Goal: Transaction & Acquisition: Obtain resource

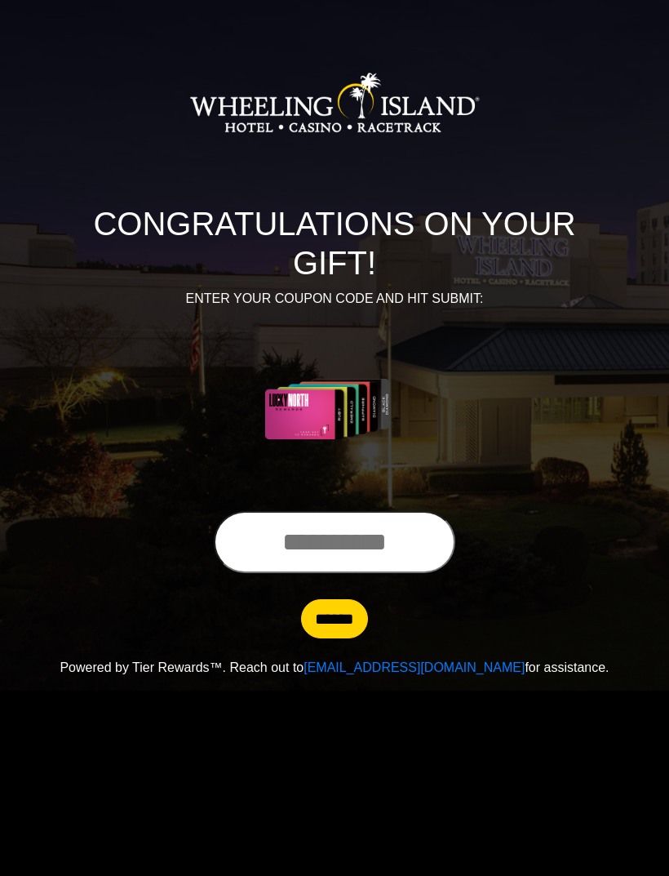
click at [315, 537] on input "text" at bounding box center [335, 542] width 242 height 62
type input "**********"
click at [338, 621] on input "******" at bounding box center [334, 618] width 67 height 39
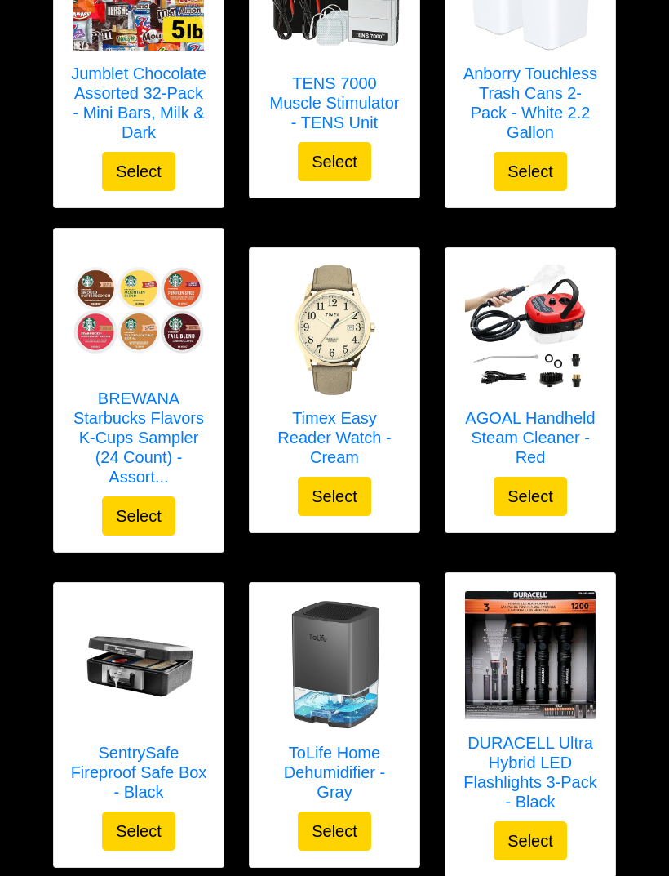
scroll to position [3917, 0]
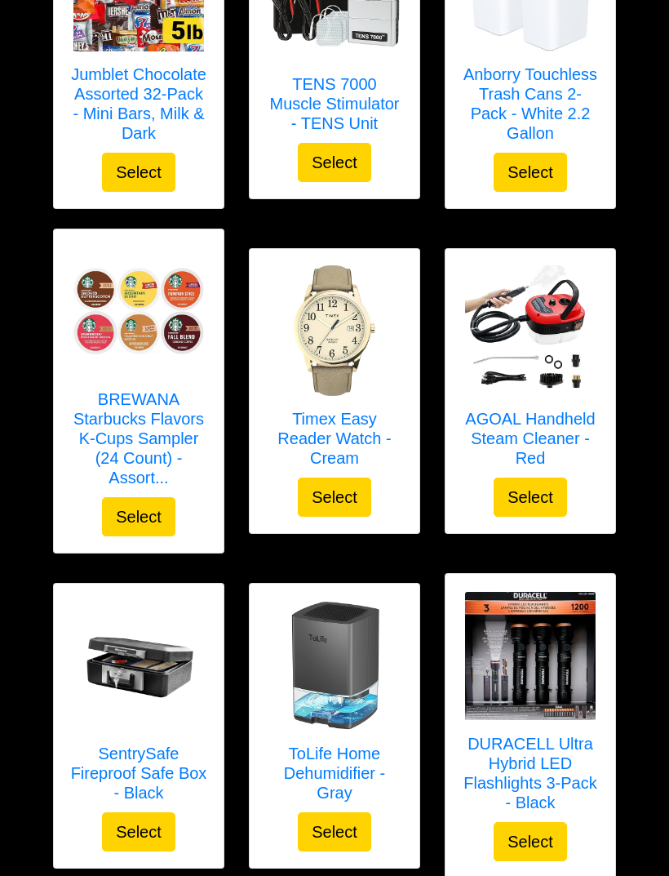
click at [332, 339] on img at bounding box center [334, 330] width 131 height 131
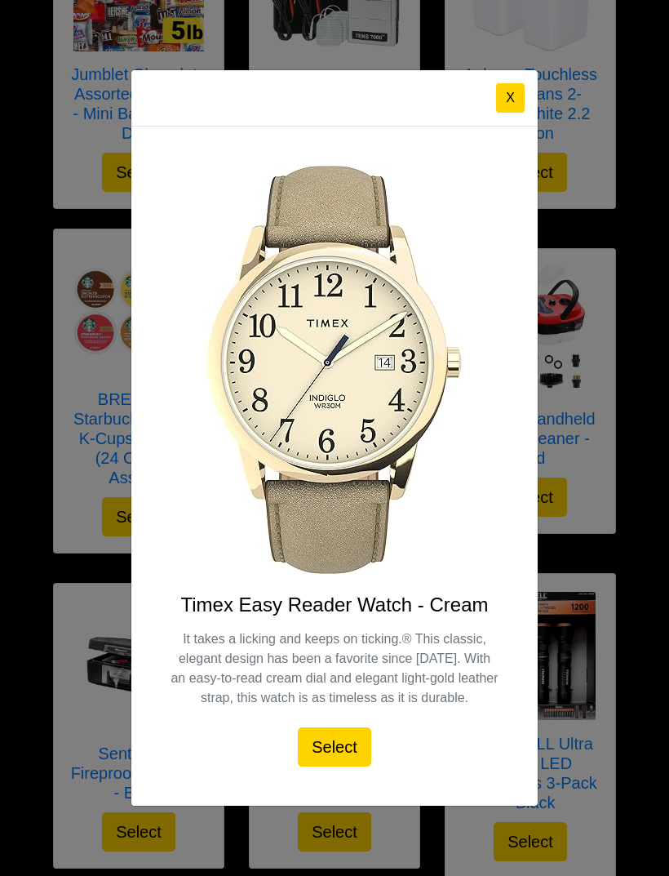
click at [509, 97] on button "X" at bounding box center [510, 97] width 29 height 29
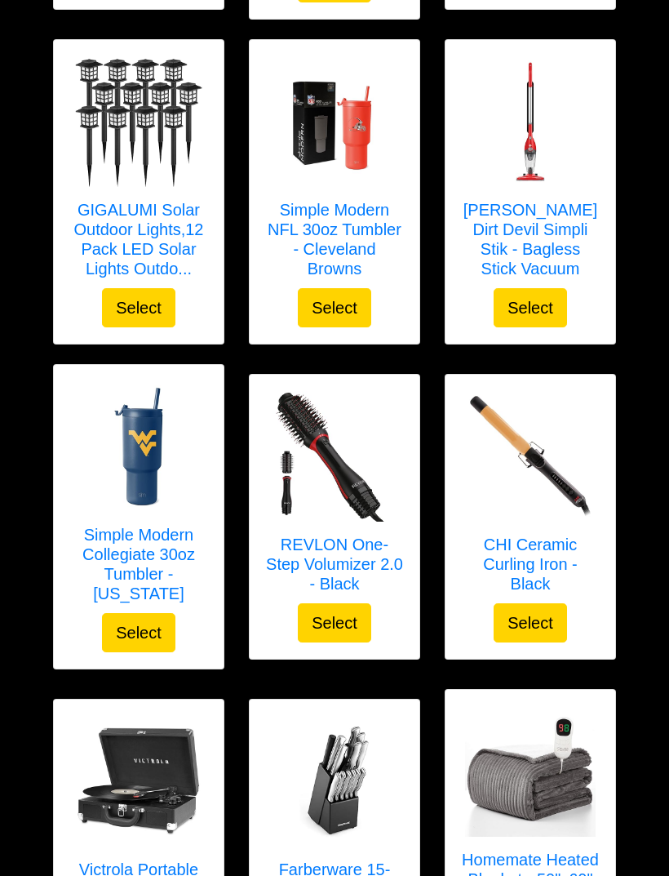
scroll to position [1468, 0]
click at [522, 560] on h5 "CHI Ceramic Curling Iron - Black" at bounding box center [530, 564] width 137 height 59
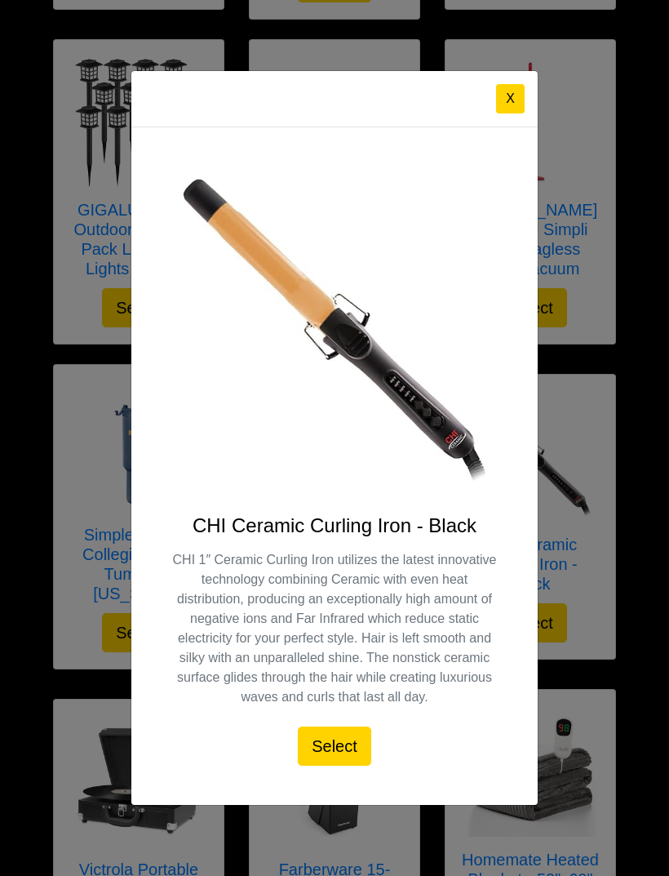
click at [503, 113] on button "X" at bounding box center [510, 98] width 29 height 29
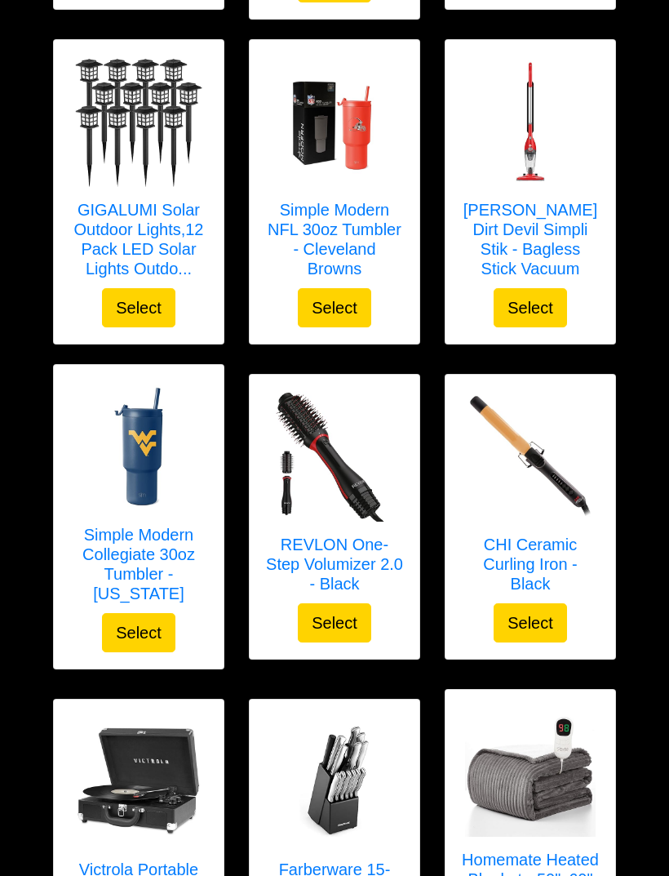
click at [349, 465] on img at bounding box center [334, 456] width 131 height 131
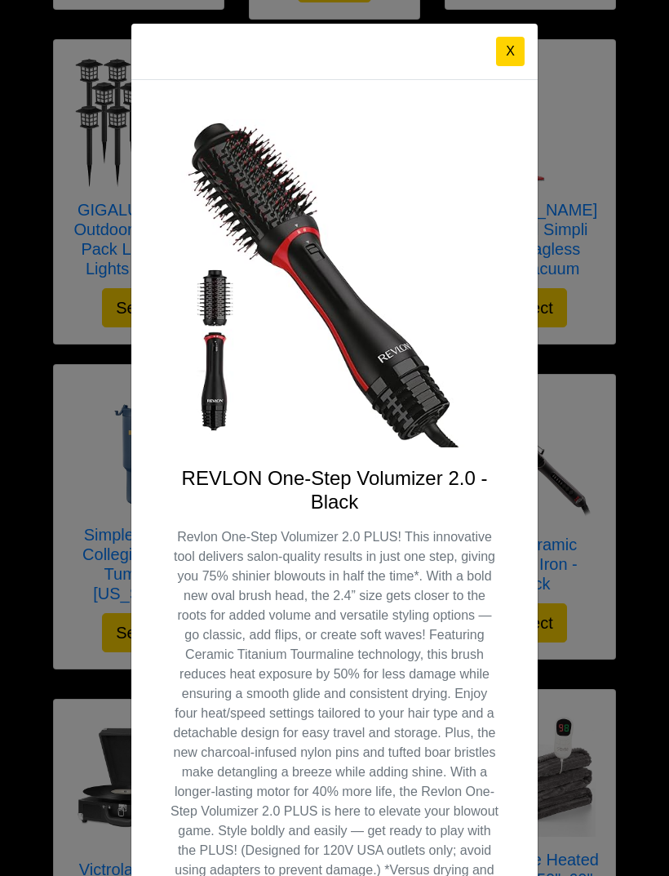
scroll to position [0, 0]
click at [500, 57] on button "X" at bounding box center [510, 51] width 29 height 29
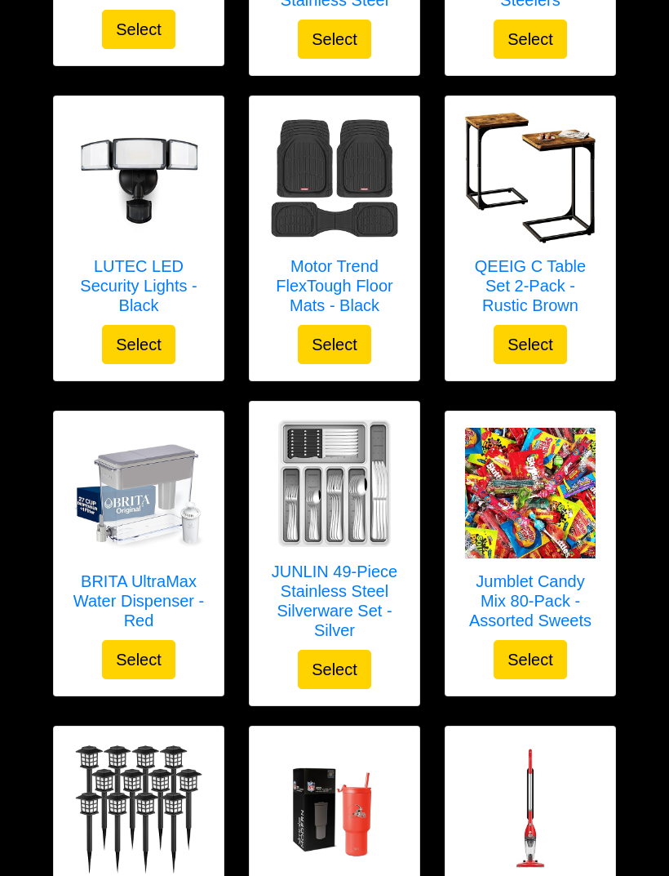
scroll to position [781, 0]
click at [339, 595] on h5 "JUNLIN 49-Piece Stainless Steel Silverware Set - Silver" at bounding box center [334, 601] width 137 height 78
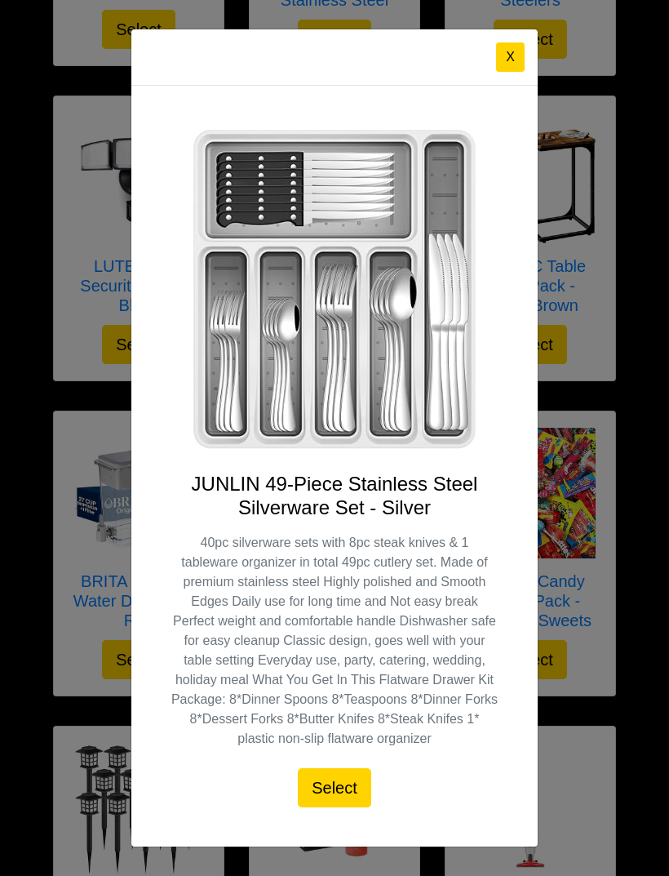
click at [505, 72] on button "X" at bounding box center [510, 56] width 29 height 29
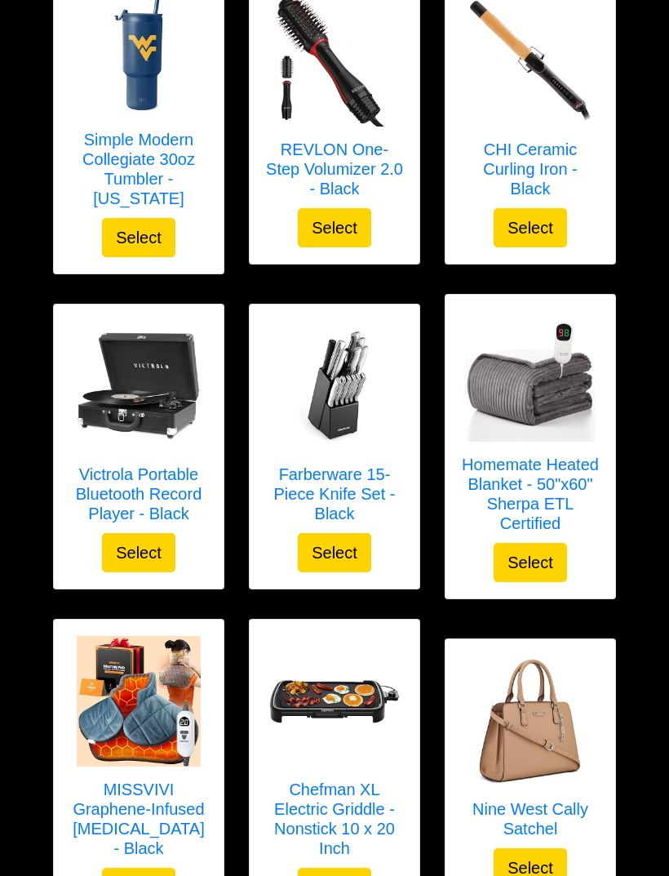
scroll to position [1878, 0]
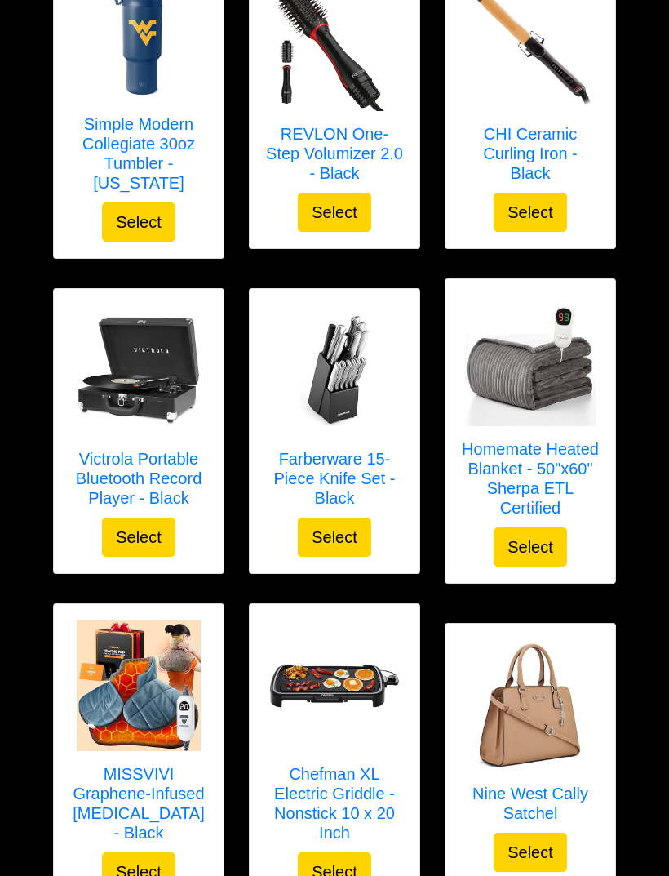
click at [534, 440] on h5 "Homemate Heated Blanket - 50"x60" Sherpa ETL Certified" at bounding box center [530, 479] width 137 height 78
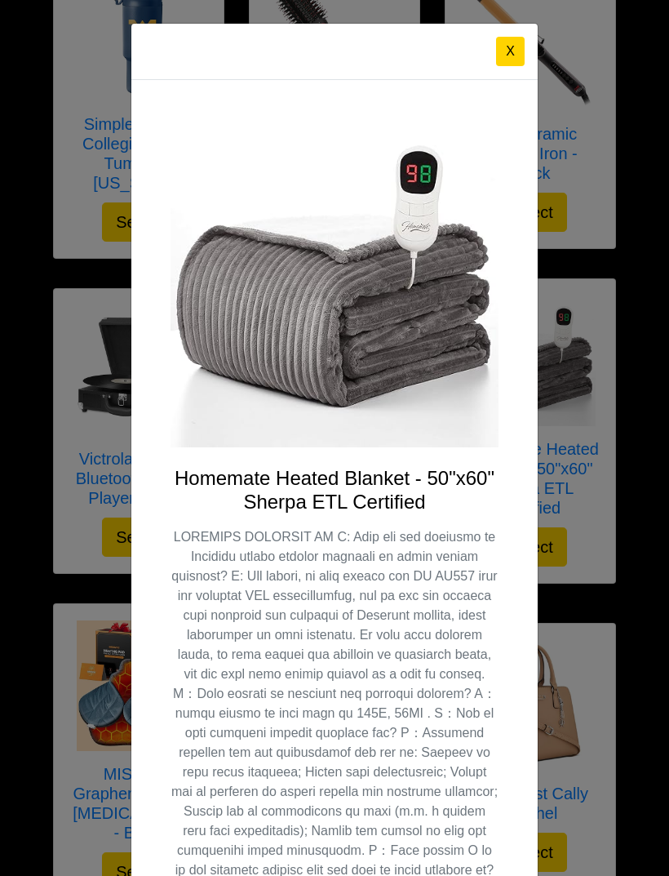
scroll to position [0, 0]
click at [511, 51] on button "X" at bounding box center [510, 51] width 29 height 29
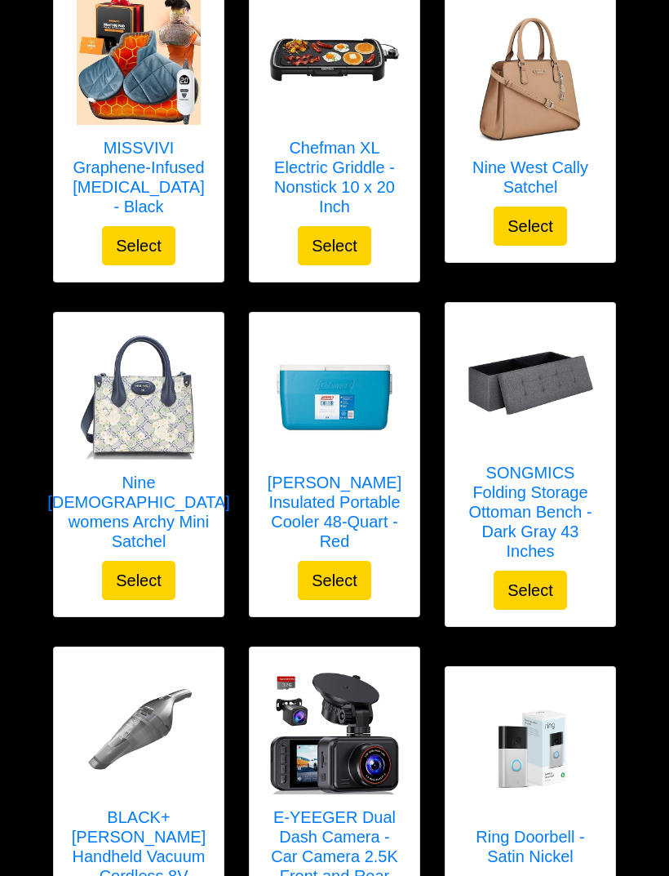
scroll to position [2506, 0]
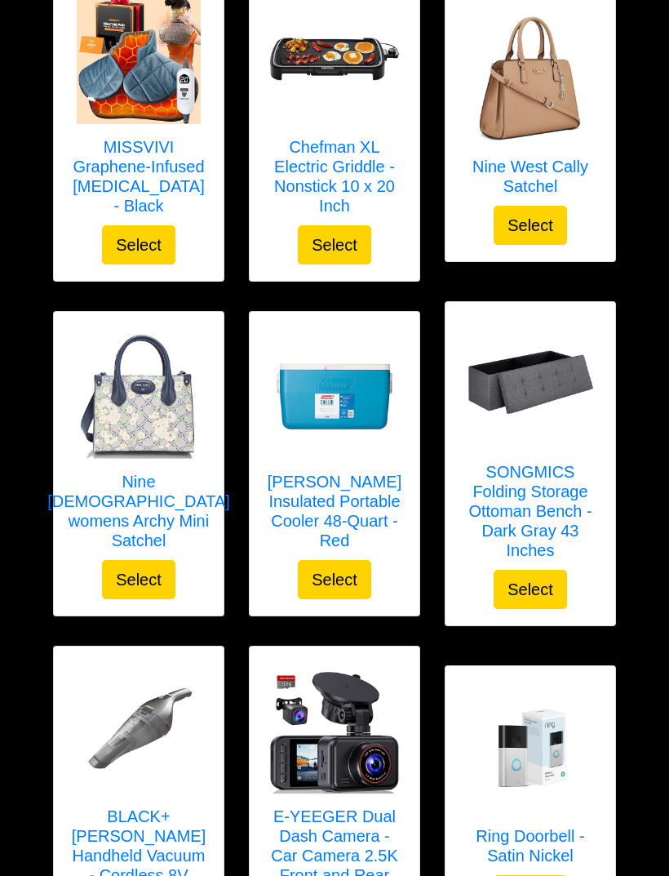
click at [531, 502] on h5 "SONGMICS Folding Storage Ottoman Bench - Dark Gray 43 Inches" at bounding box center [530, 511] width 137 height 98
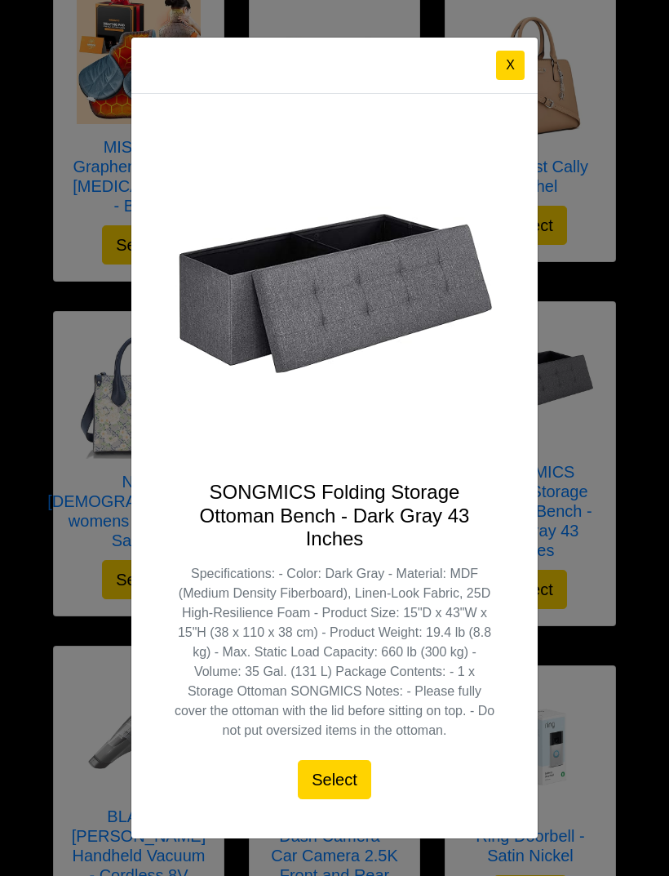
click at [510, 80] on button "X" at bounding box center [510, 65] width 29 height 29
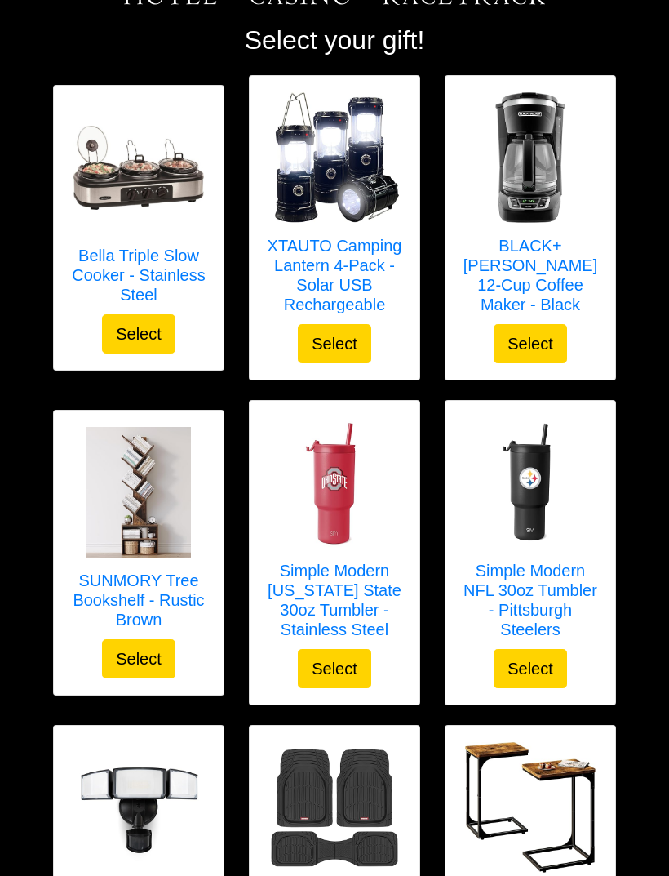
scroll to position [148, 0]
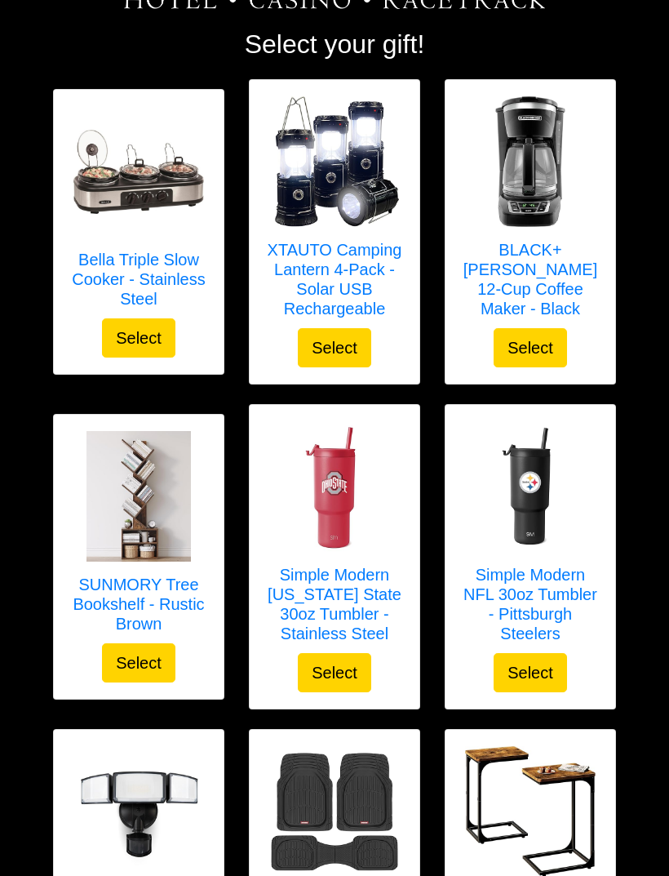
click at [534, 491] on img at bounding box center [530, 486] width 131 height 131
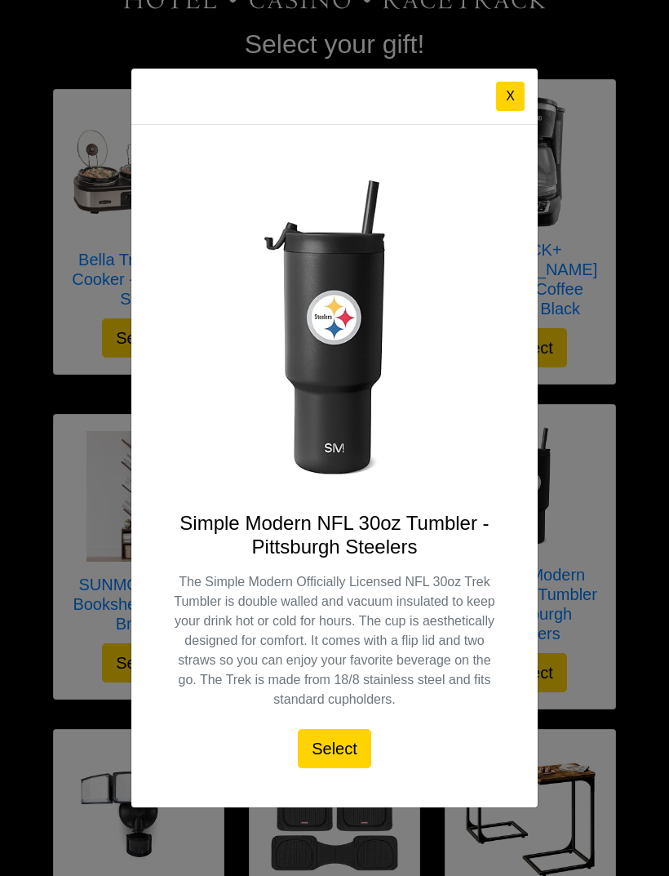
click at [510, 95] on button "X" at bounding box center [510, 96] width 29 height 29
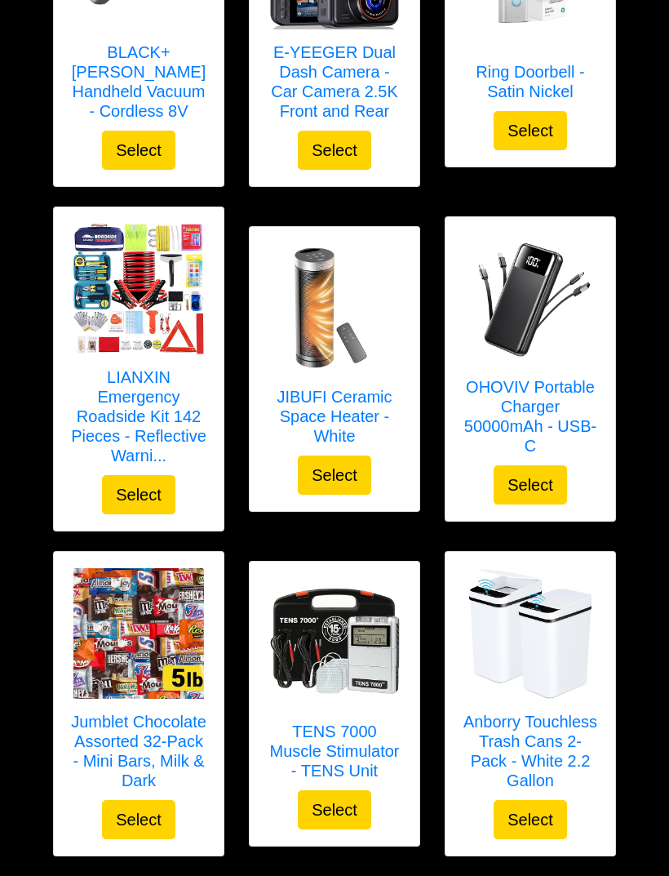
scroll to position [3285, 0]
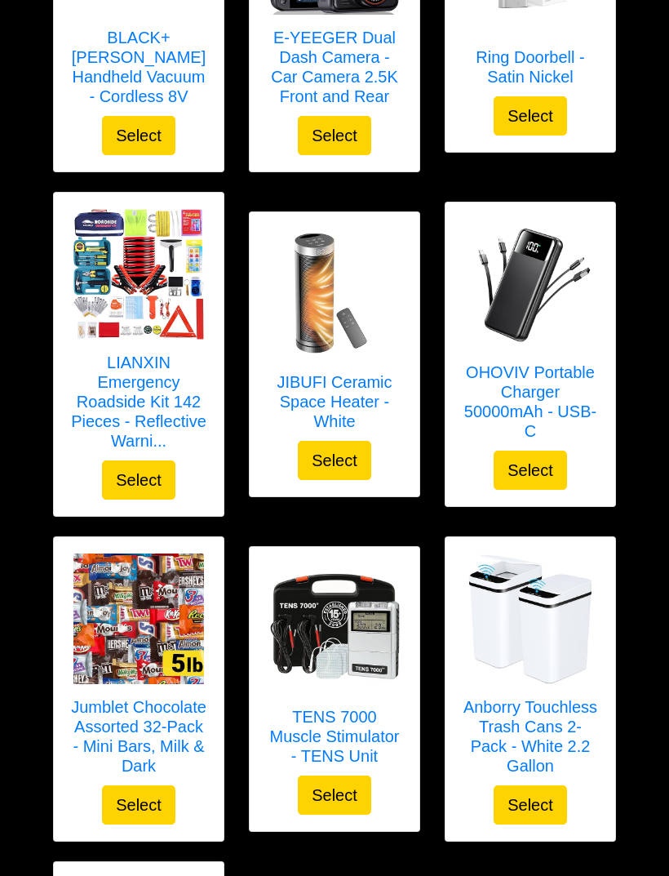
click at [525, 634] on img at bounding box center [530, 619] width 131 height 131
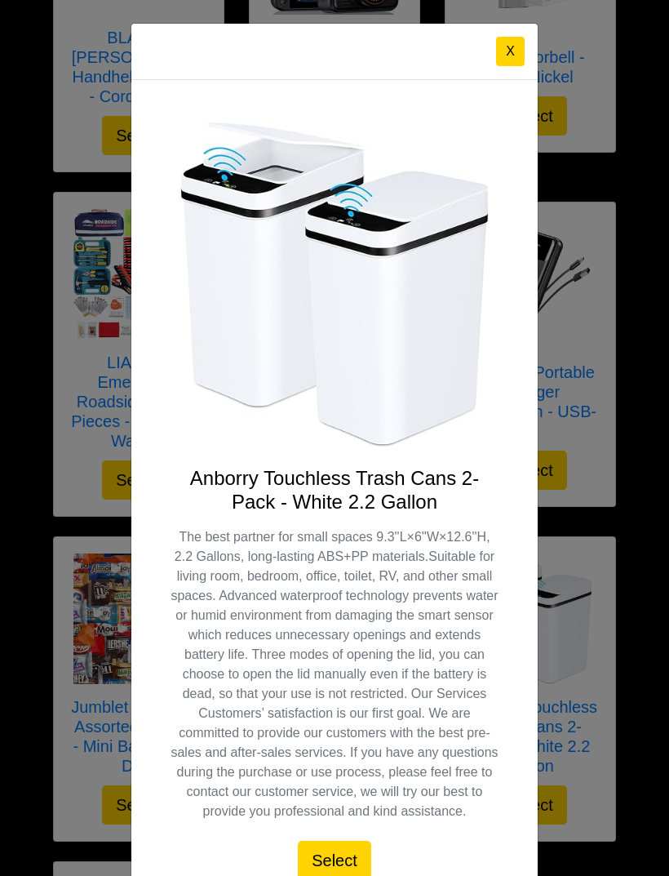
click at [514, 59] on button "X" at bounding box center [510, 51] width 29 height 29
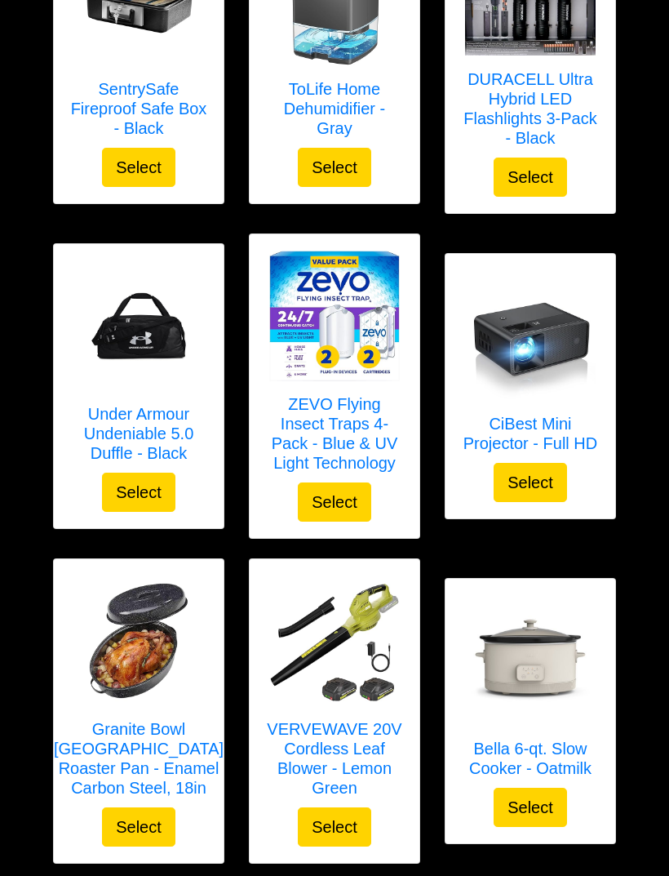
scroll to position [4589, 0]
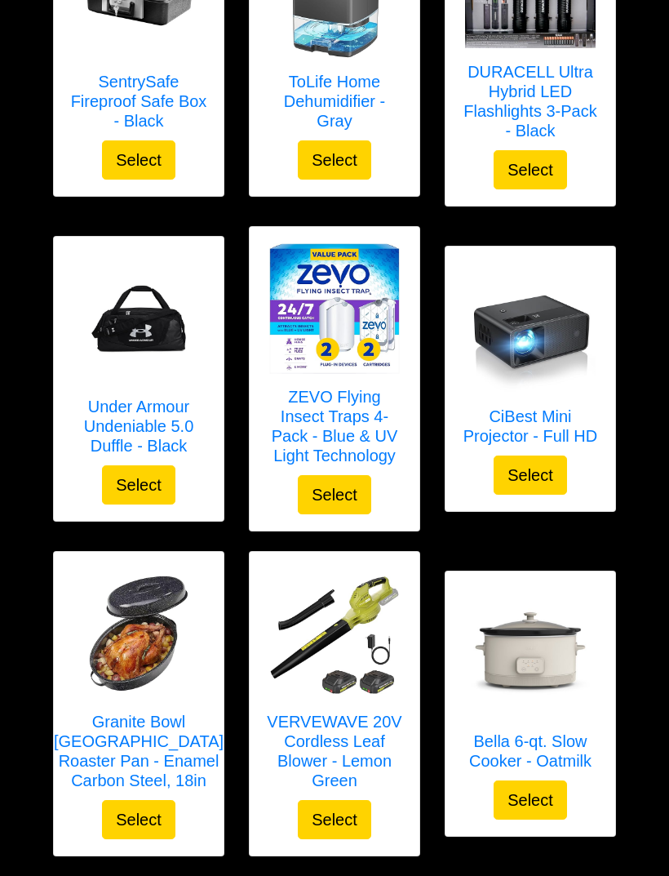
click at [540, 715] on img at bounding box center [530, 653] width 131 height 131
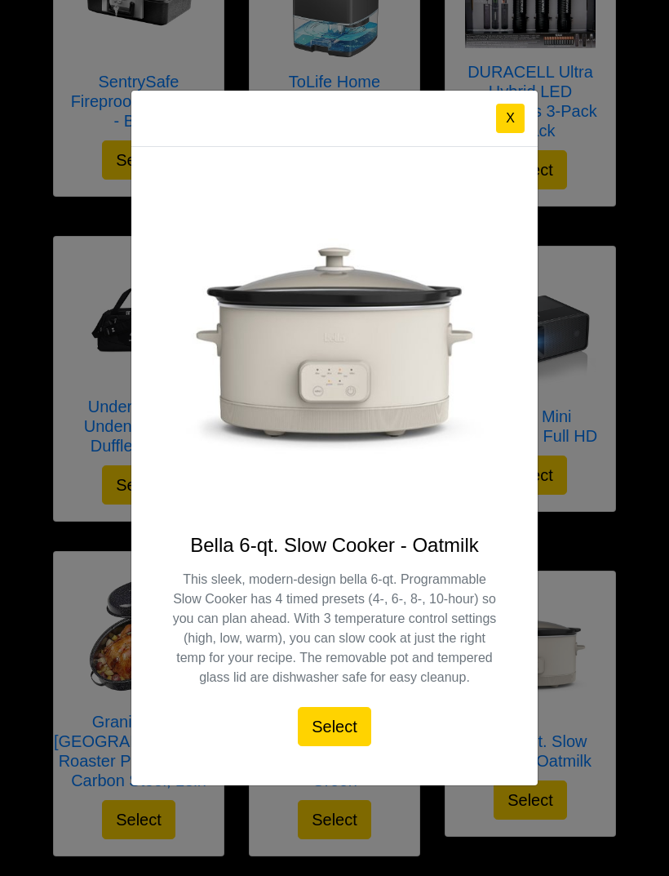
click at [509, 133] on button "X" at bounding box center [510, 118] width 29 height 29
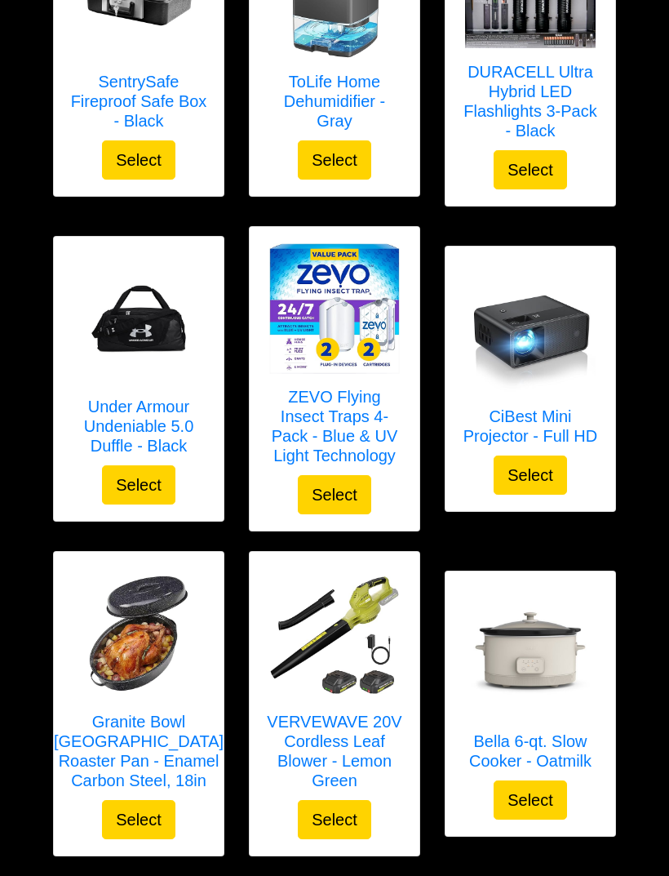
click at [154, 734] on h5 "Granite Bowl [GEOGRAPHIC_DATA] Roaster Pan - Enamel Carbon Steel, 18in" at bounding box center [139, 751] width 170 height 78
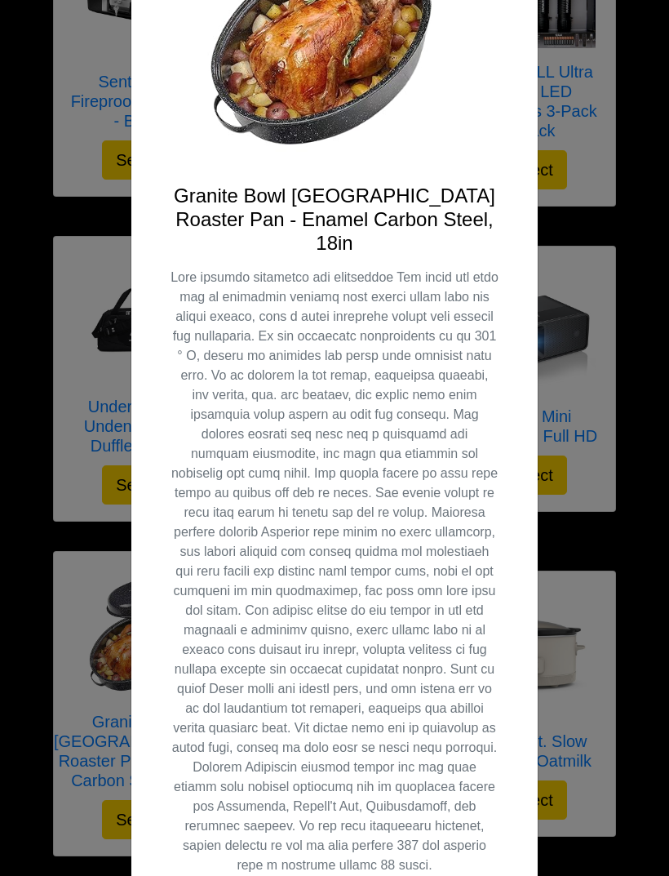
scroll to position [287, 0]
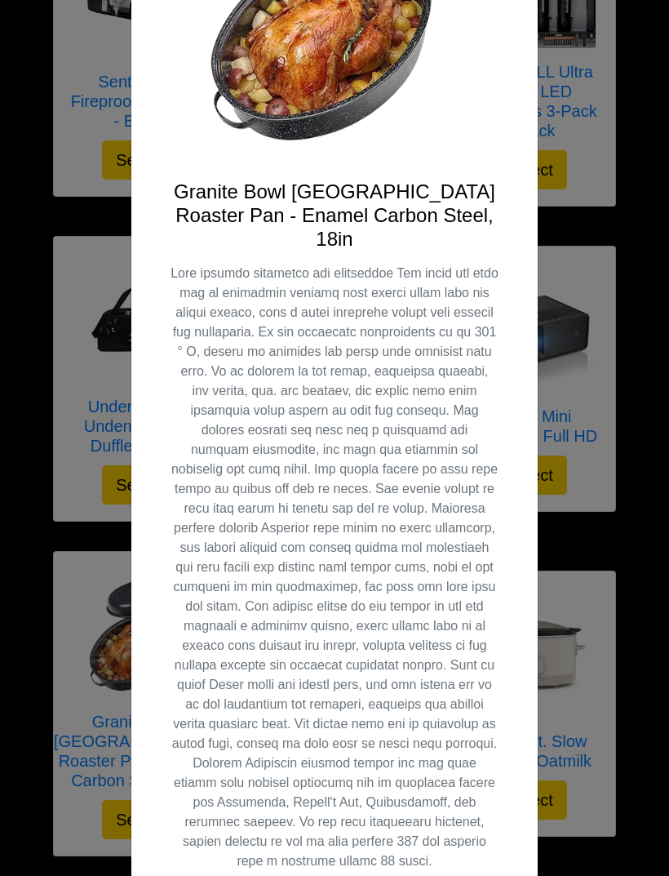
click at [644, 452] on div "X Granite Bowl Turkey Roaster Pan - Enamel Carbon Steel, 18in Select" at bounding box center [334, 438] width 669 height 876
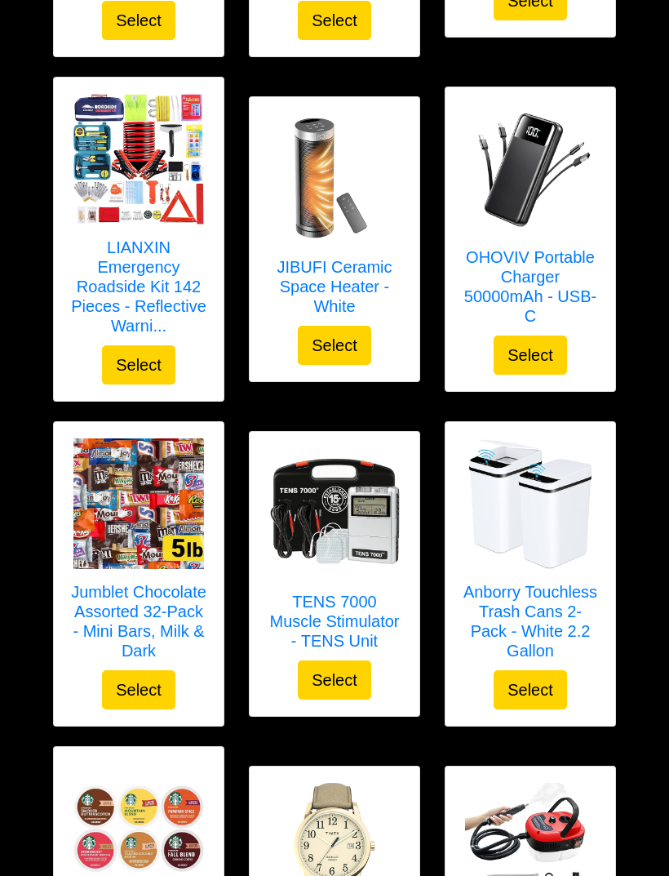
scroll to position [3391, 0]
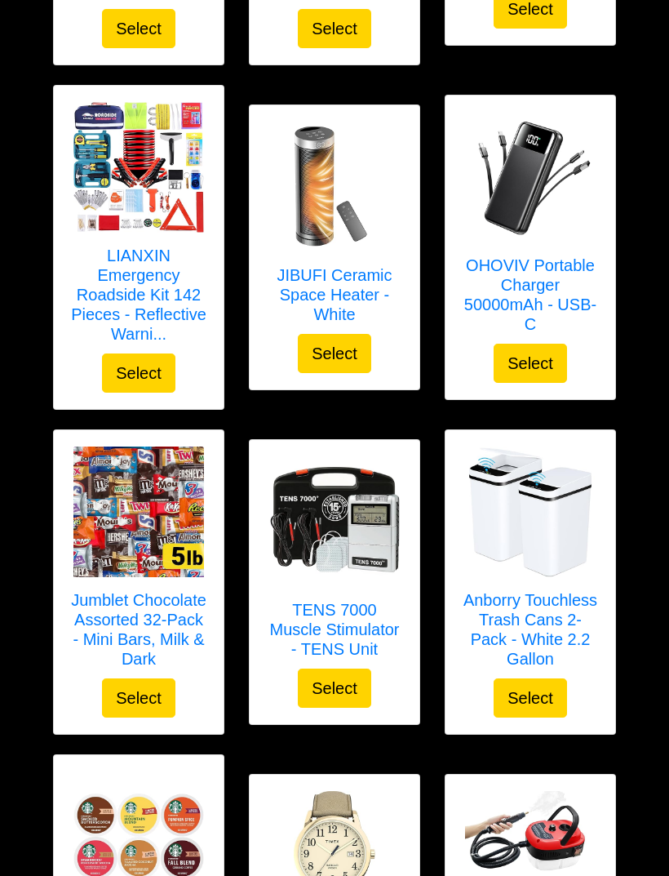
click at [129, 490] on img at bounding box center [138, 512] width 131 height 131
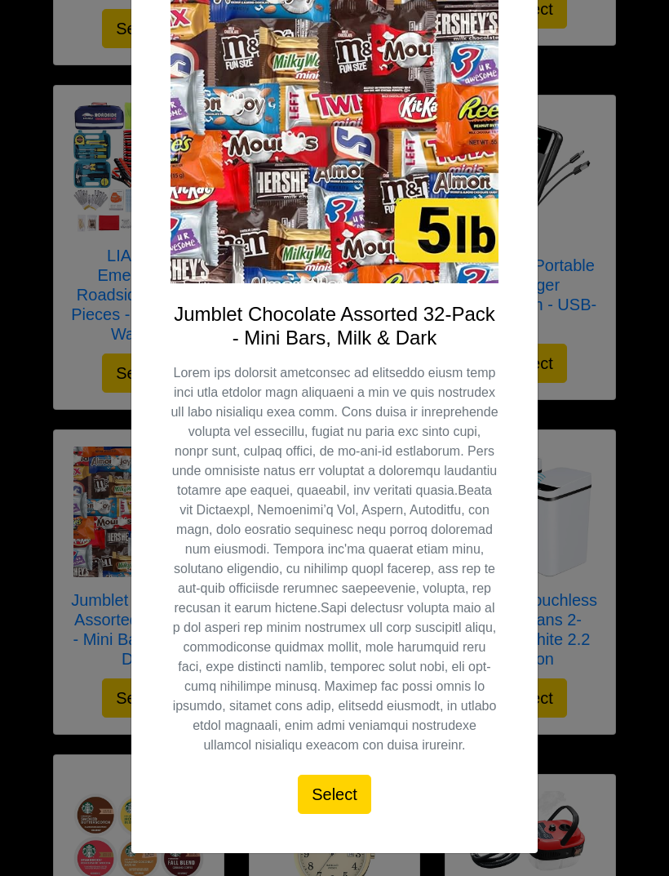
scroll to position [163, 0]
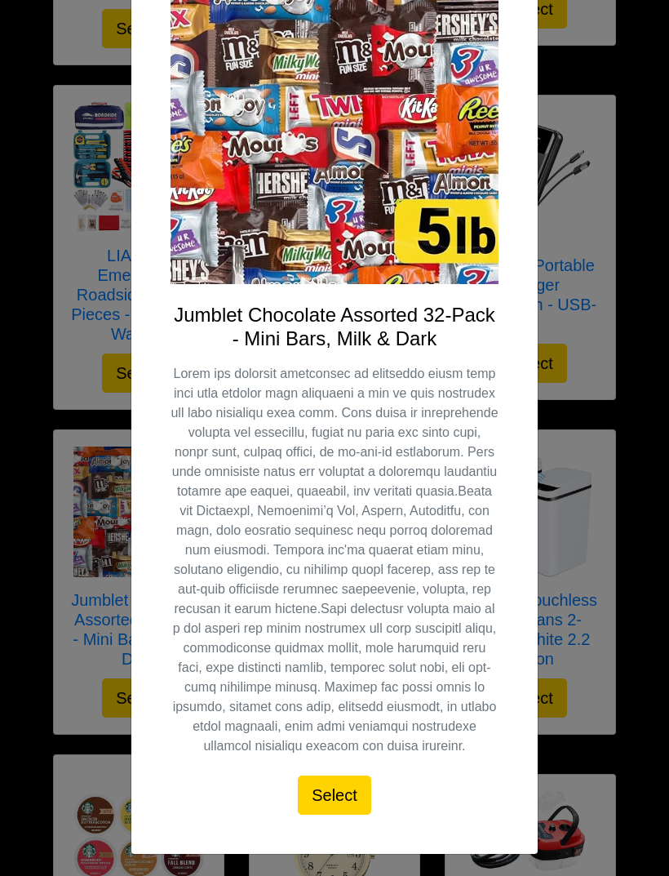
click at [638, 500] on div "X Jumblet Chocolate Assorted 32-Pack - Mini Bars, Milk & Dark Select" at bounding box center [334, 438] width 669 height 876
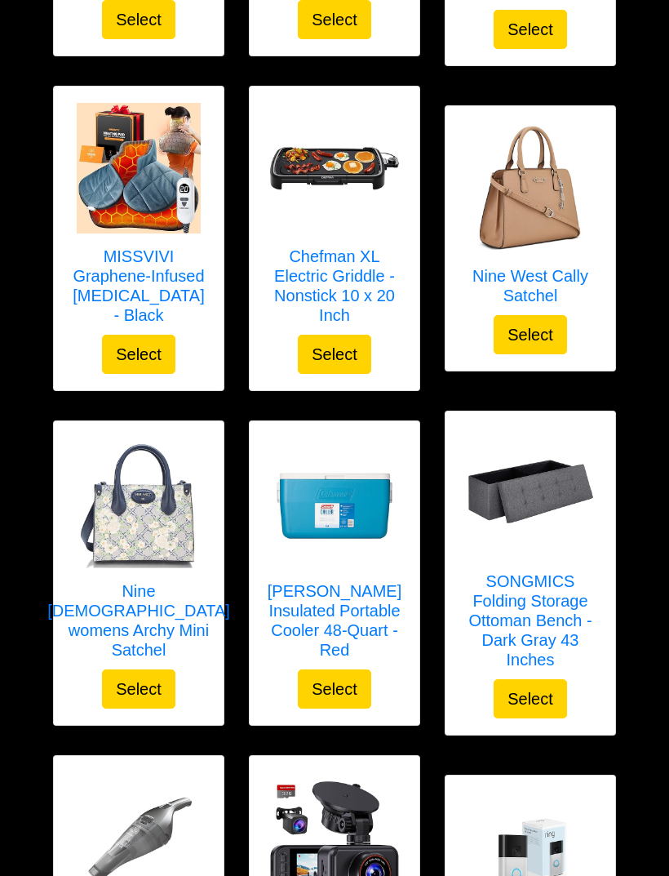
scroll to position [2381, 0]
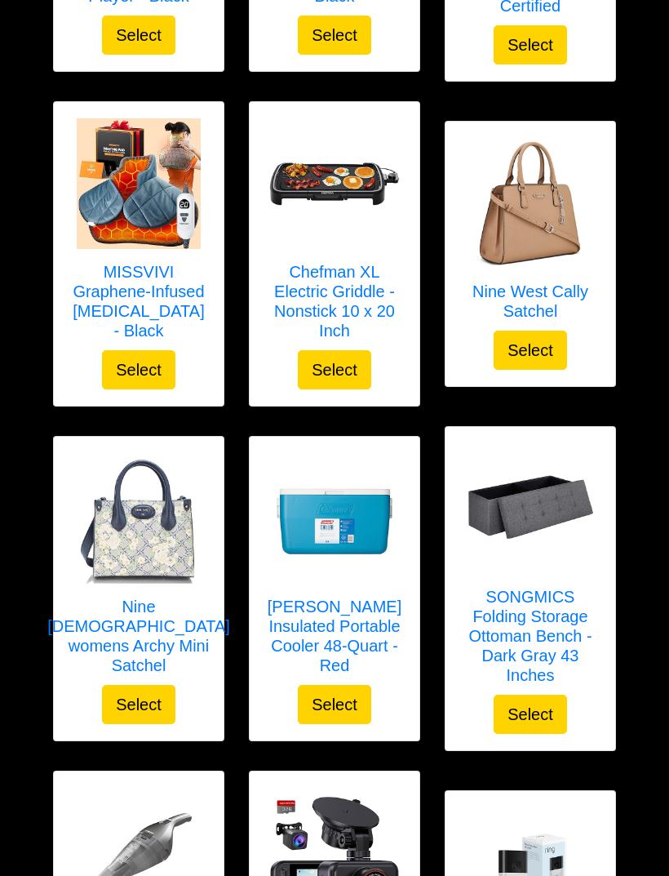
click at [362, 546] on img at bounding box center [334, 518] width 131 height 131
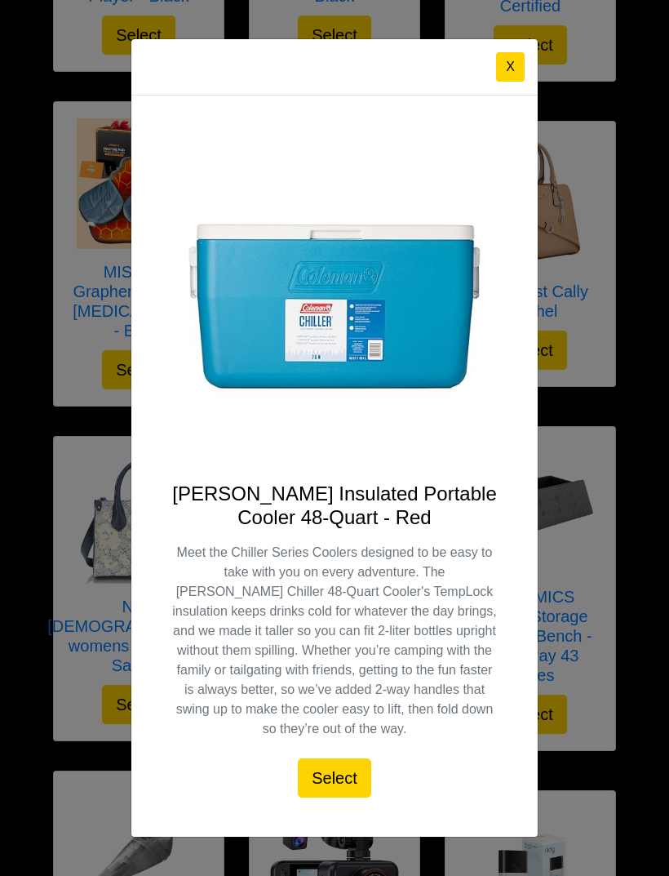
click at [588, 580] on div "X [PERSON_NAME] Insulated Portable Cooler 48-Quart - Red Meet the Chiller Serie…" at bounding box center [334, 438] width 669 height 876
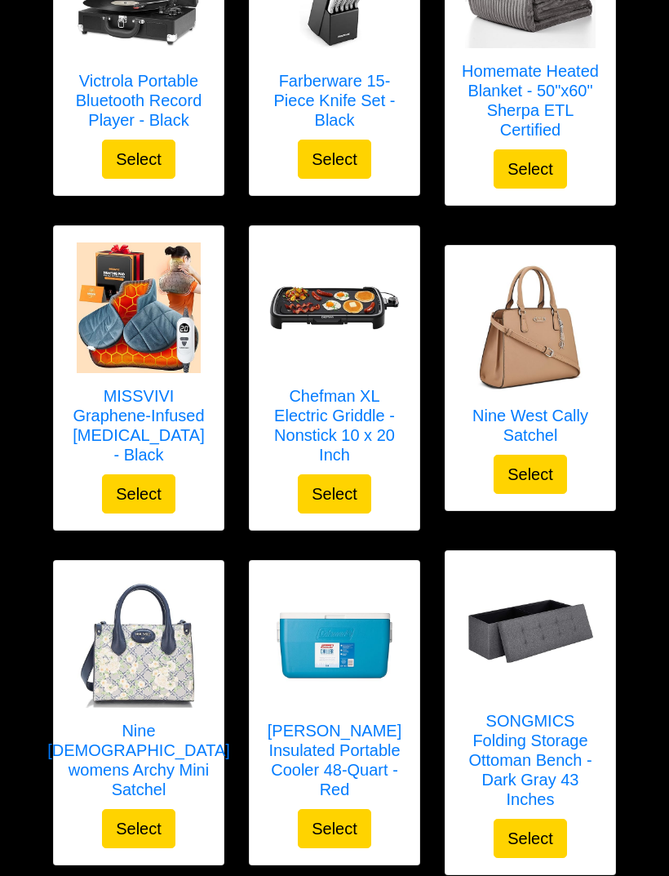
scroll to position [2275, 0]
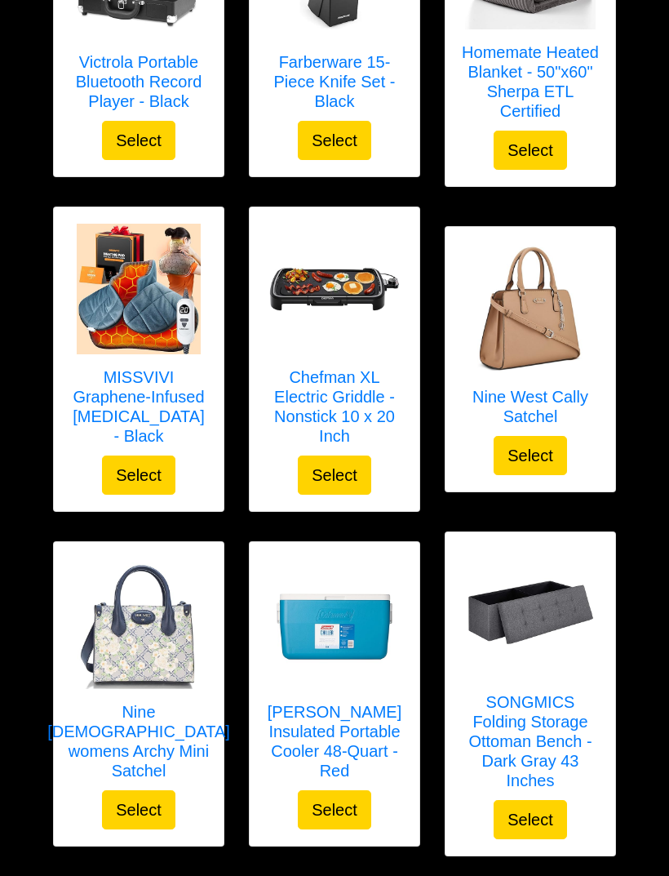
click at [153, 649] on img at bounding box center [138, 623] width 131 height 131
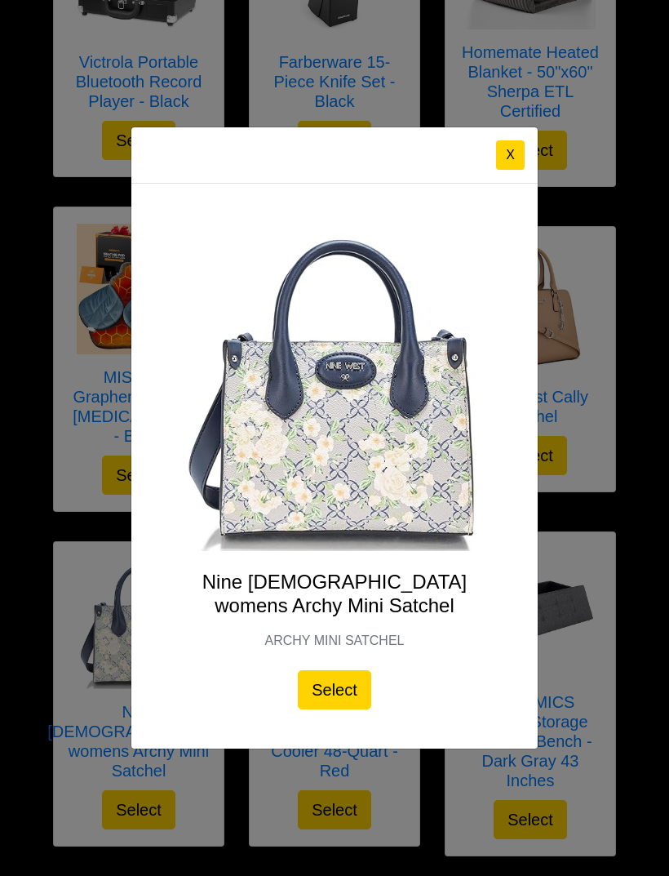
click at [509, 170] on button "X" at bounding box center [510, 154] width 29 height 29
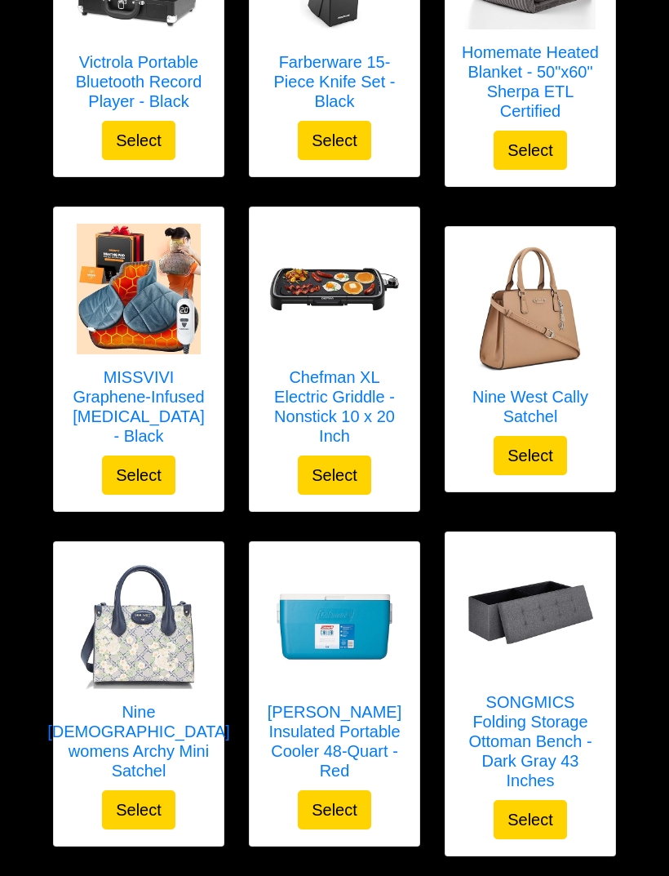
click at [550, 345] on img at bounding box center [530, 308] width 131 height 131
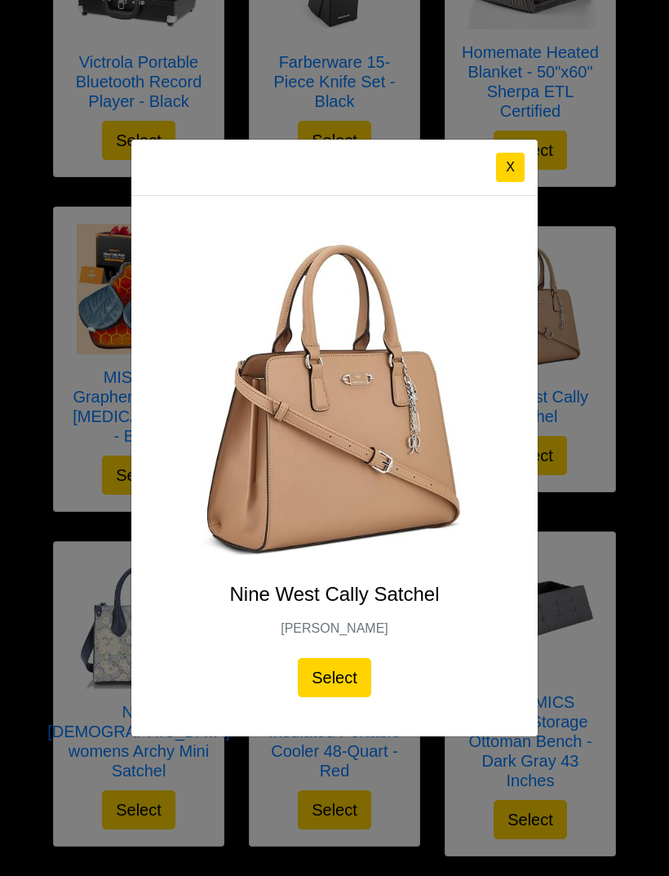
click at [510, 182] on button "X" at bounding box center [510, 167] width 29 height 29
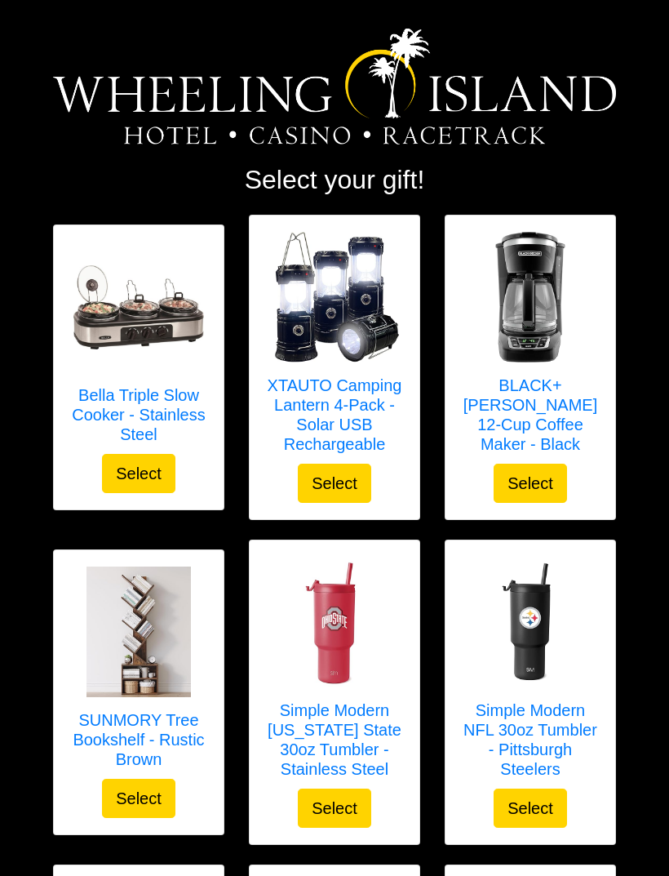
scroll to position [0, 0]
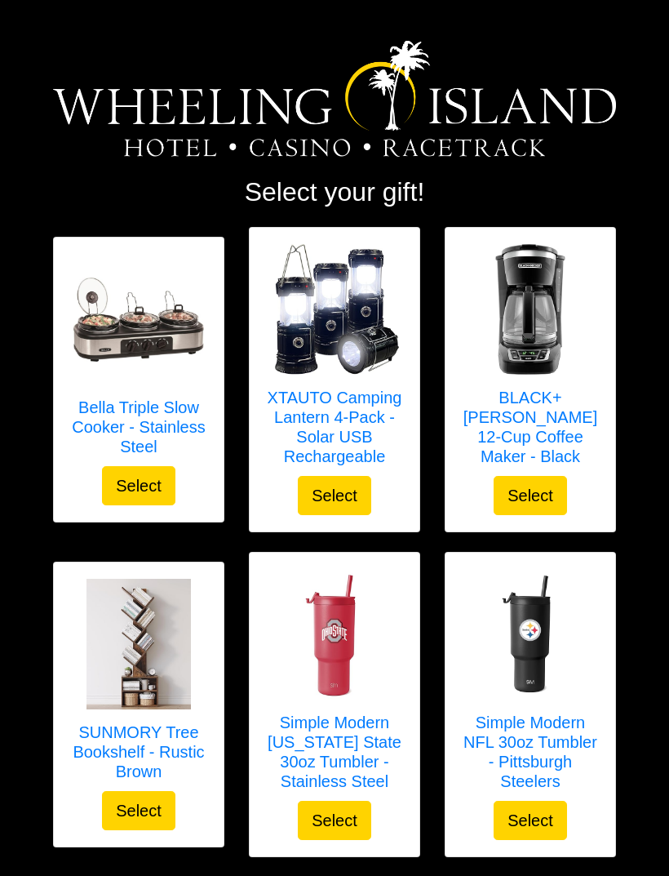
click at [133, 379] on div at bounding box center [138, 319] width 131 height 131
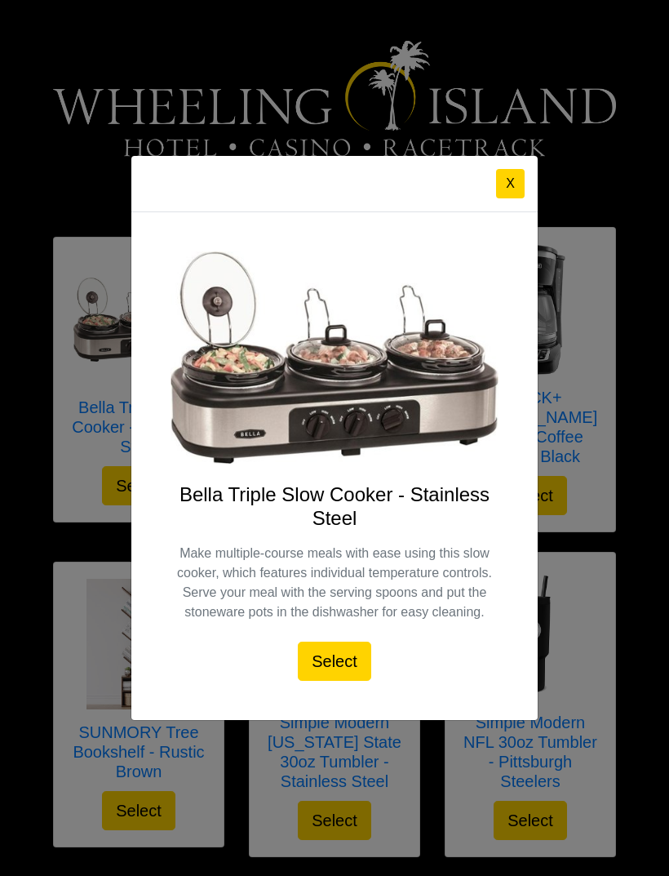
click at [518, 190] on button "X" at bounding box center [510, 183] width 29 height 29
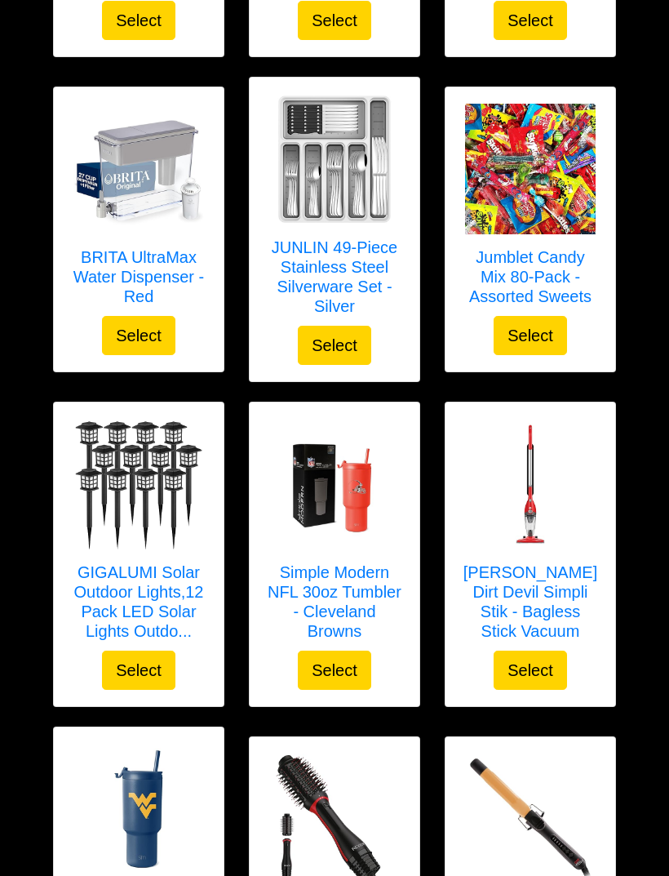
scroll to position [1185, 0]
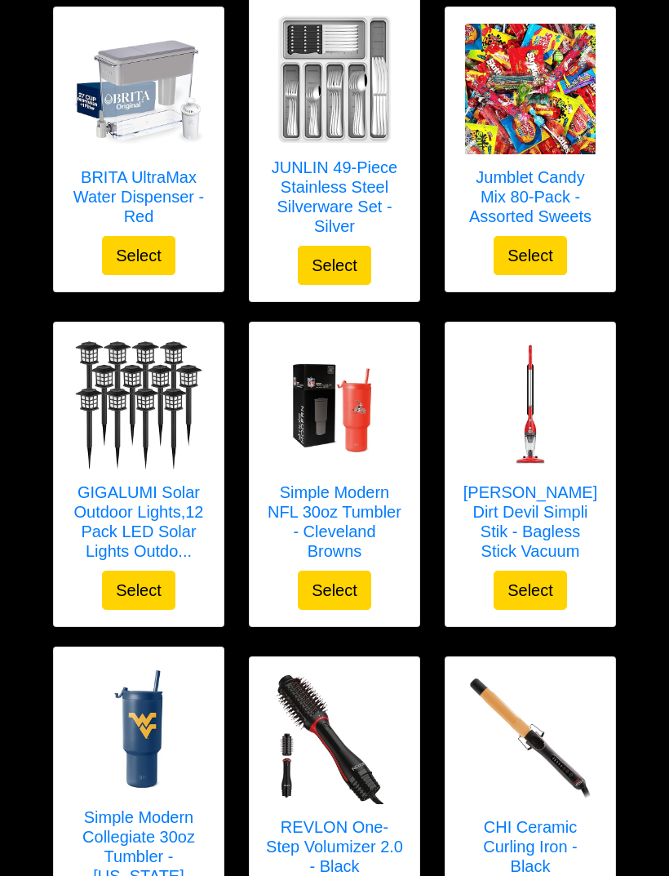
click at [526, 520] on h5 "[PERSON_NAME] Dirt Devil Simpli Stik - Bagless Stick Vacuum" at bounding box center [530, 522] width 137 height 78
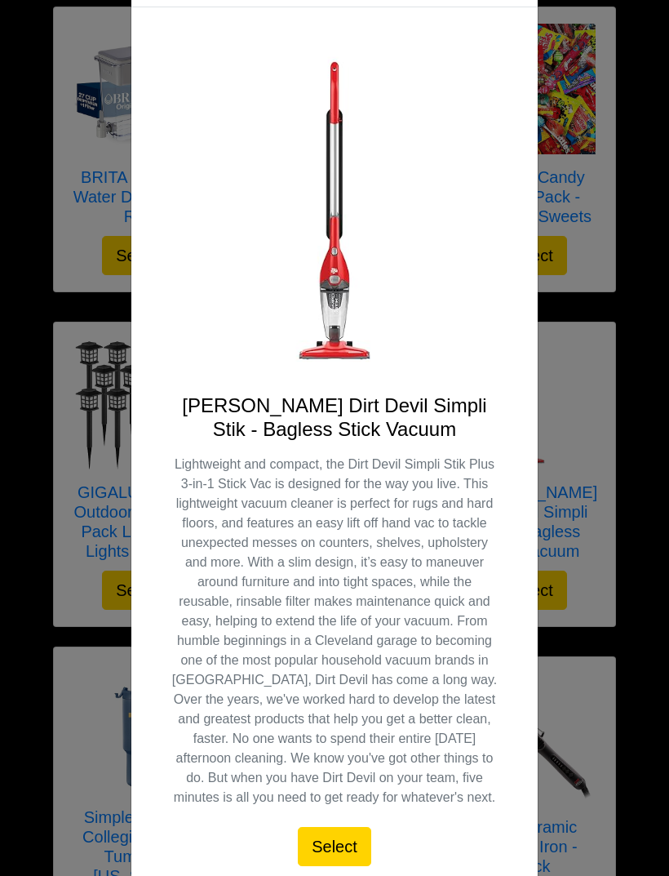
scroll to position [72, 0]
click at [661, 631] on div "X [PERSON_NAME] Dirt Devil Simpli Stik - Bagless Stick Vacuum Select" at bounding box center [334, 438] width 669 height 876
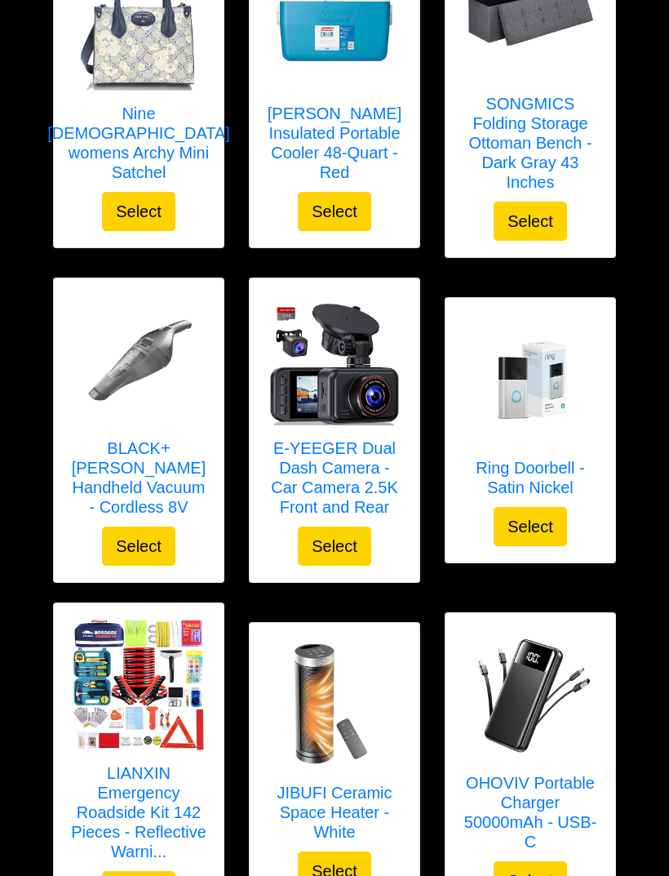
scroll to position [2809, 0]
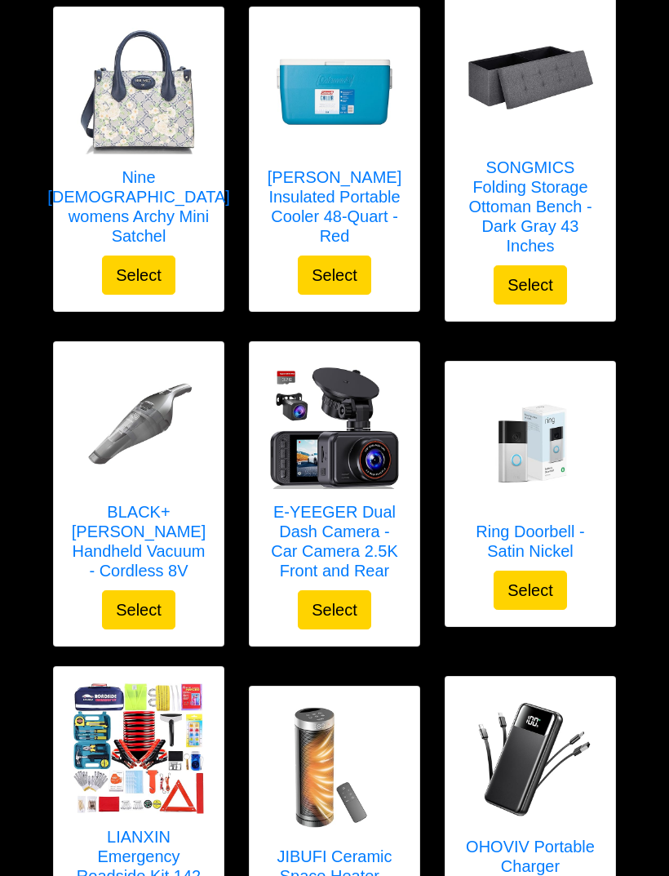
click at [546, 443] on img at bounding box center [530, 444] width 131 height 131
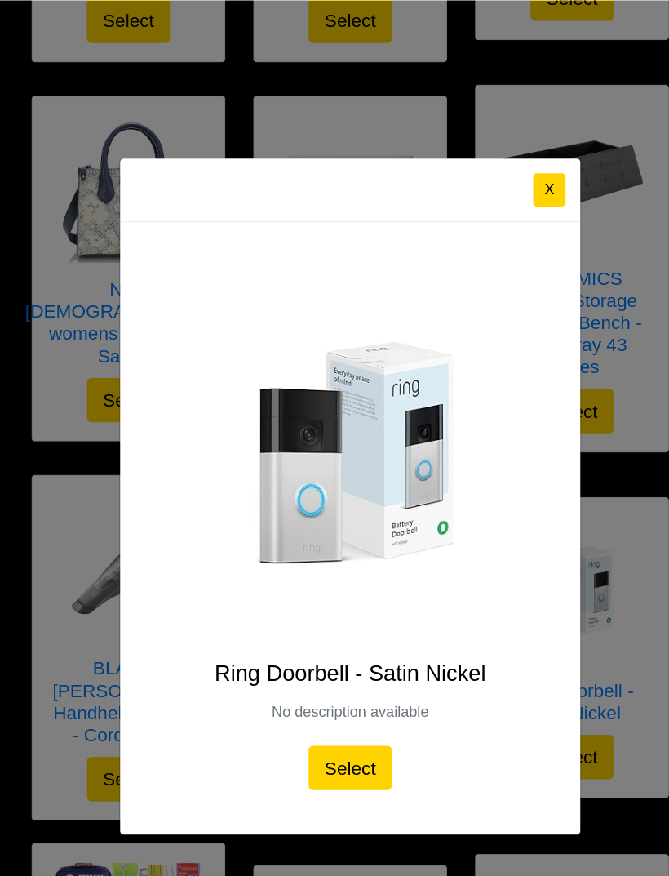
scroll to position [2729, 0]
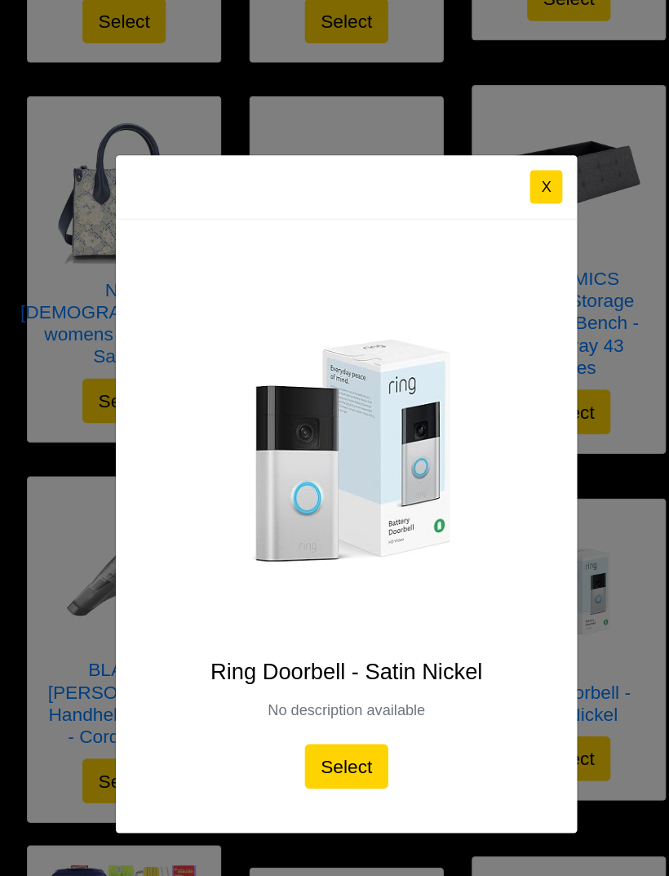
click at [496, 158] on button "X" at bounding box center [510, 167] width 29 height 29
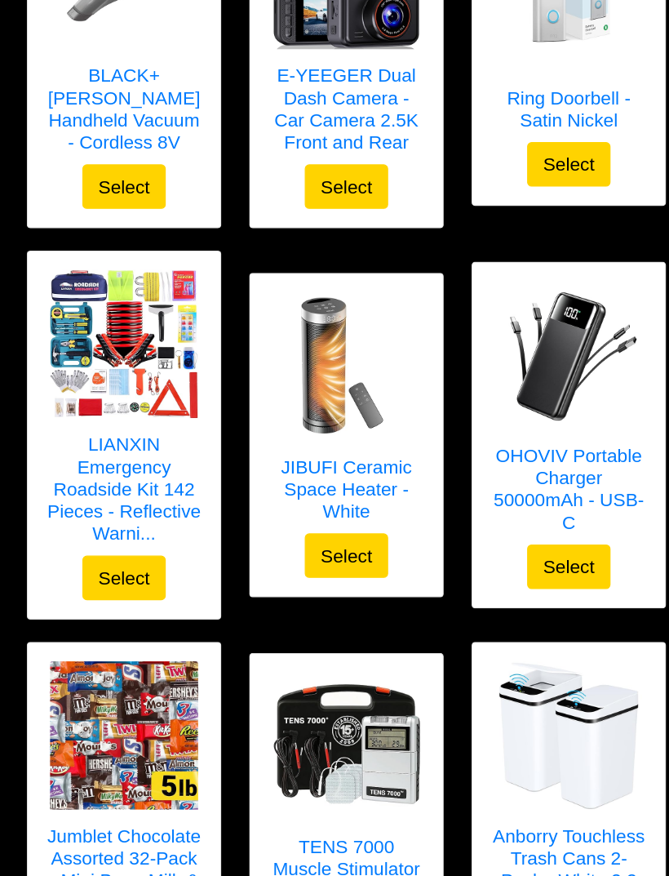
scroll to position [3199, 0]
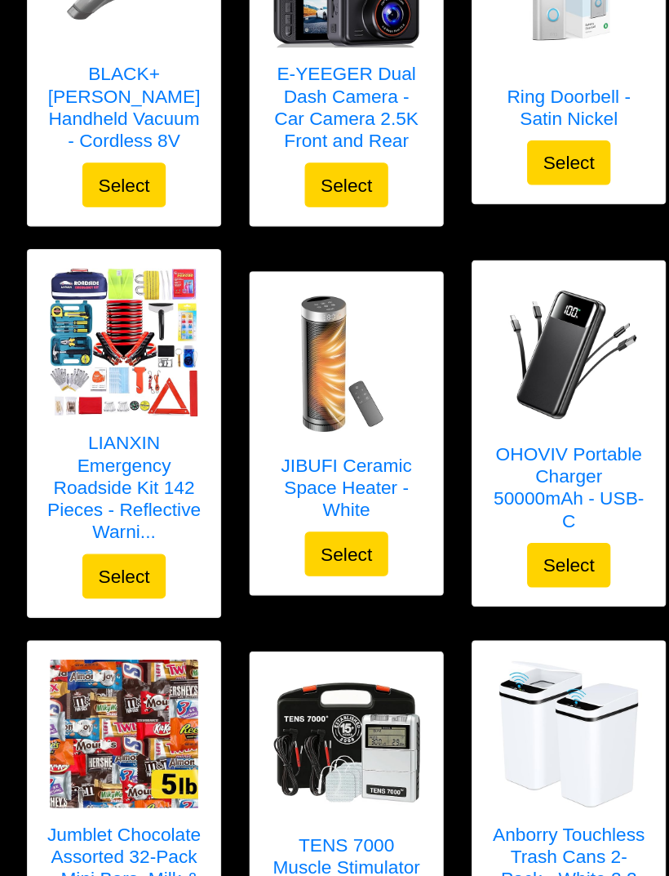
click at [497, 320] on img at bounding box center [530, 370] width 131 height 131
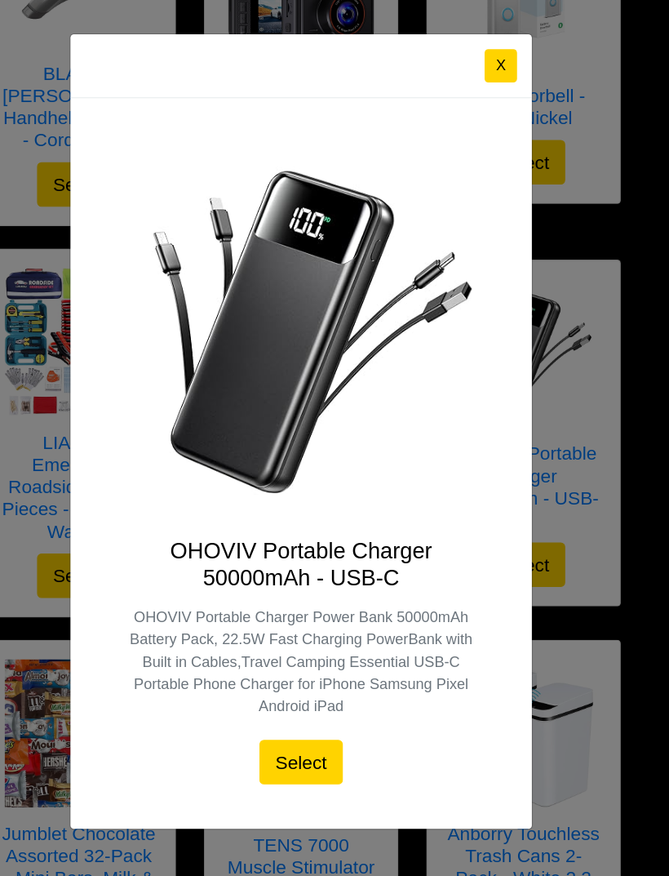
click at [456, 101] on button "X" at bounding box center [470, 115] width 29 height 29
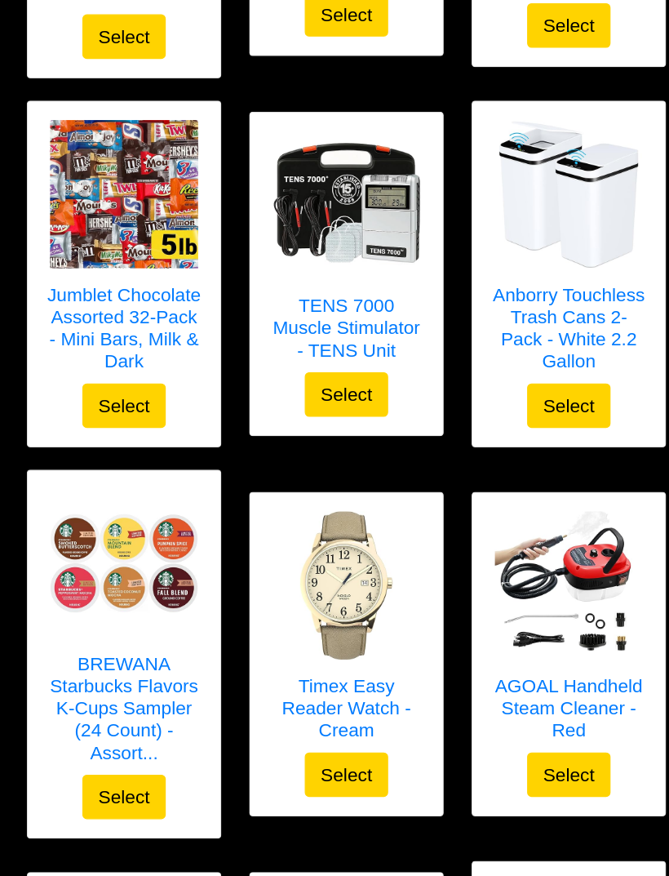
scroll to position [3674, 0]
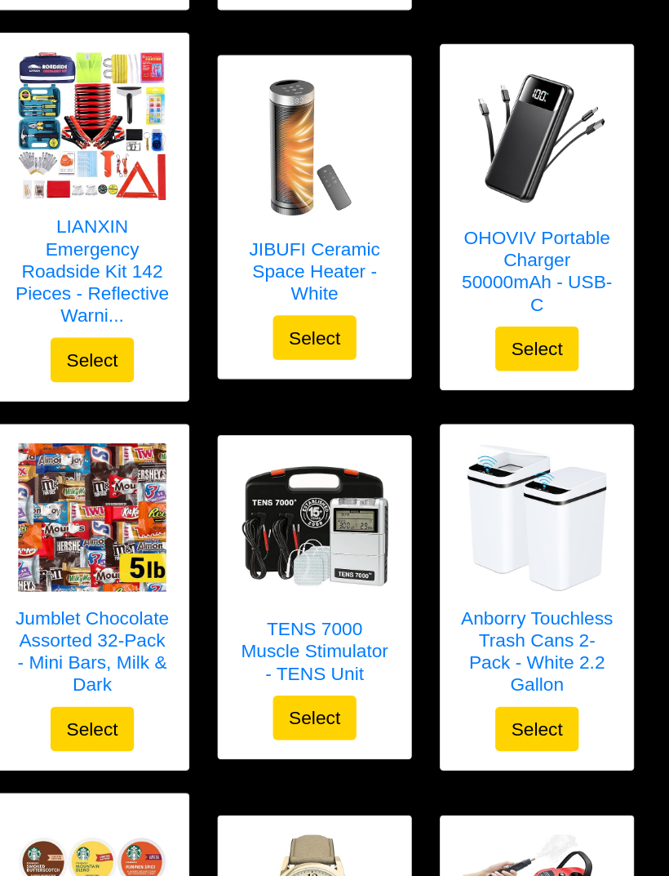
scroll to position [3447, 0]
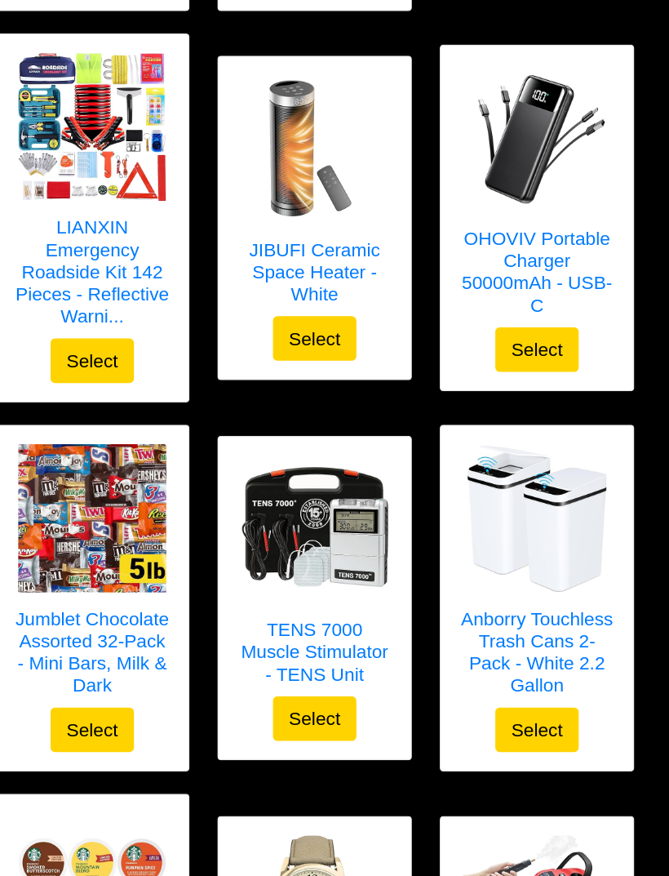
click at [283, 567] on h5 "TENS 7000 Muscle Stimulator - TENS Unit" at bounding box center [334, 574] width 137 height 59
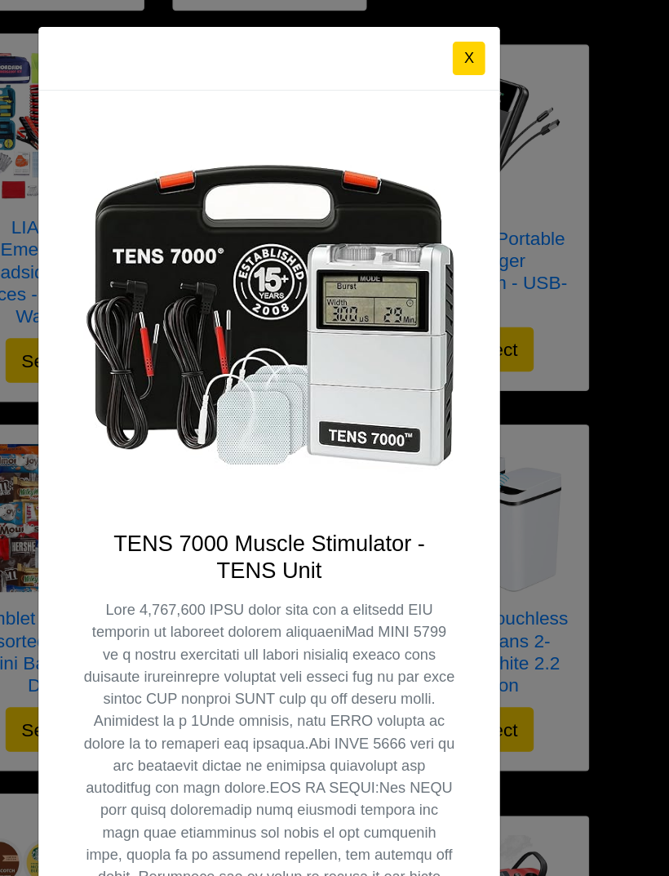
scroll to position [0, 0]
click at [456, 45] on button "X" at bounding box center [470, 51] width 29 height 29
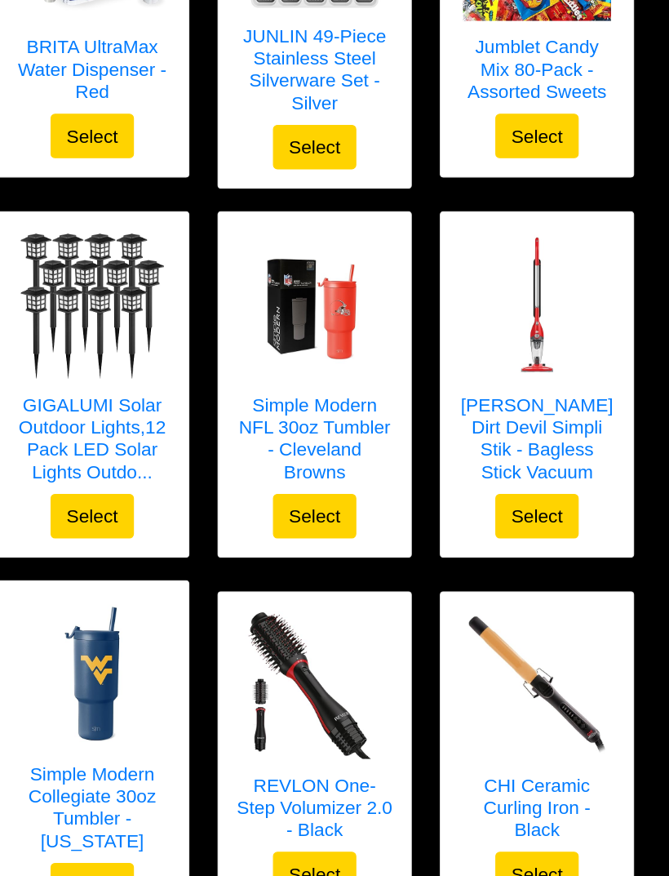
scroll to position [1266, 0]
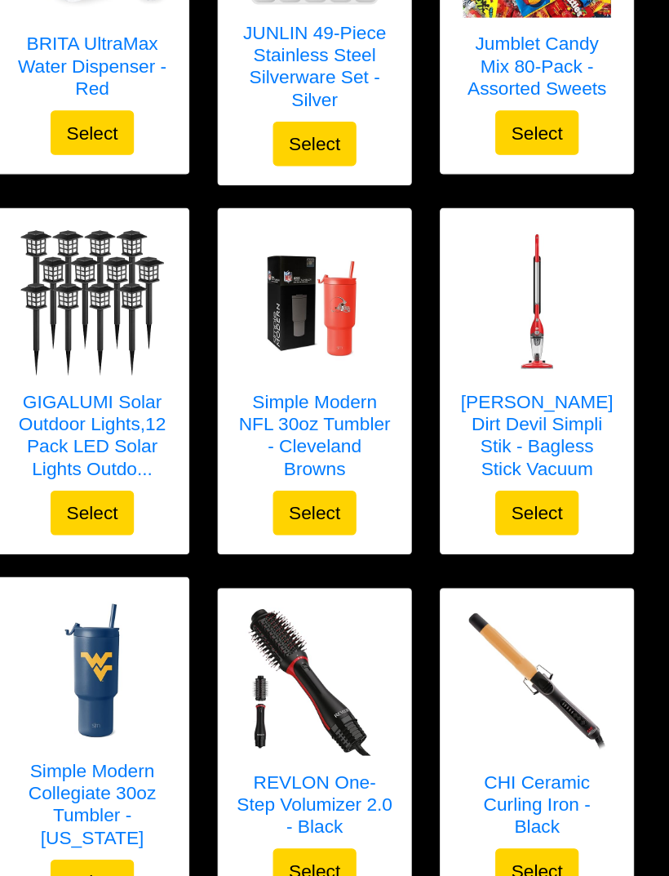
click at [465, 644] on img at bounding box center [530, 658] width 131 height 131
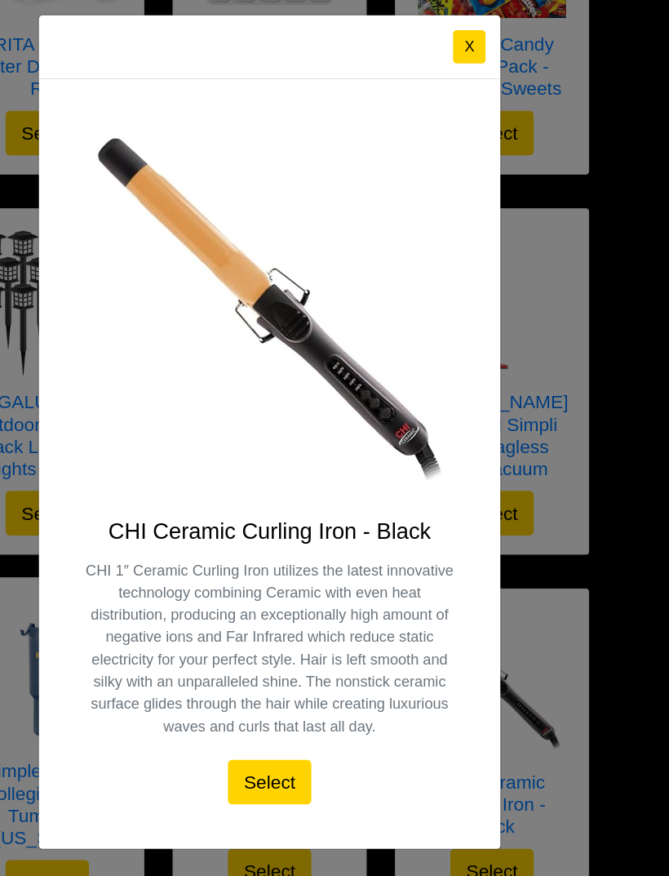
click at [456, 84] on button "X" at bounding box center [470, 98] width 29 height 29
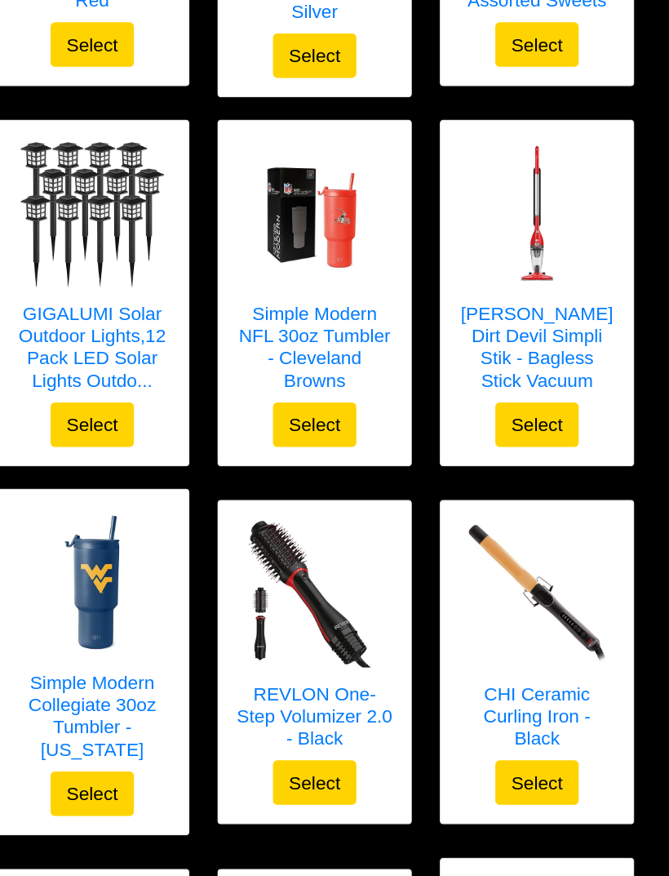
scroll to position [1344, 0]
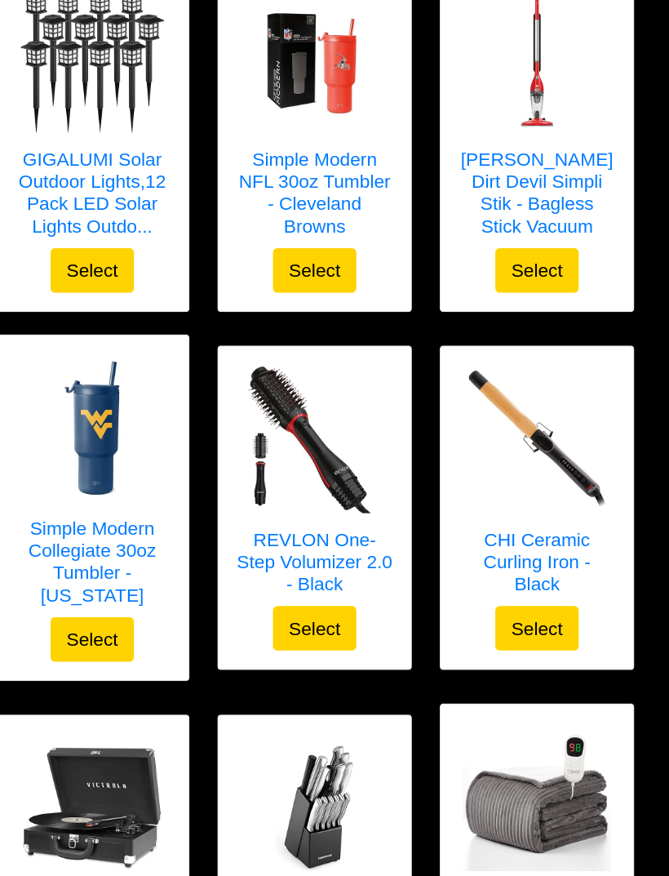
scroll to position [1555, 0]
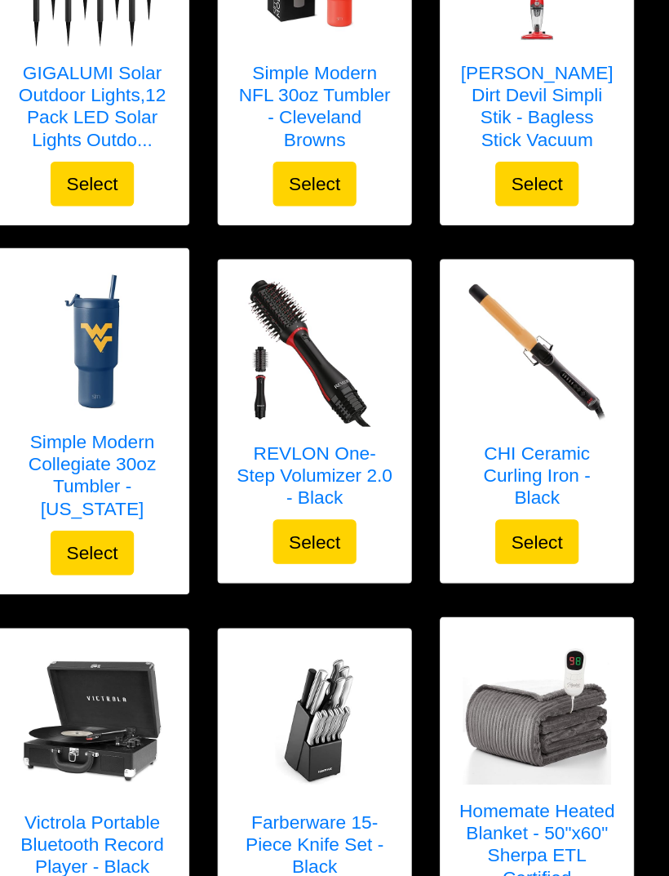
click at [266, 447] on h5 "REVLON One-Step Volumizer 2.0 - Black" at bounding box center [334, 476] width 137 height 59
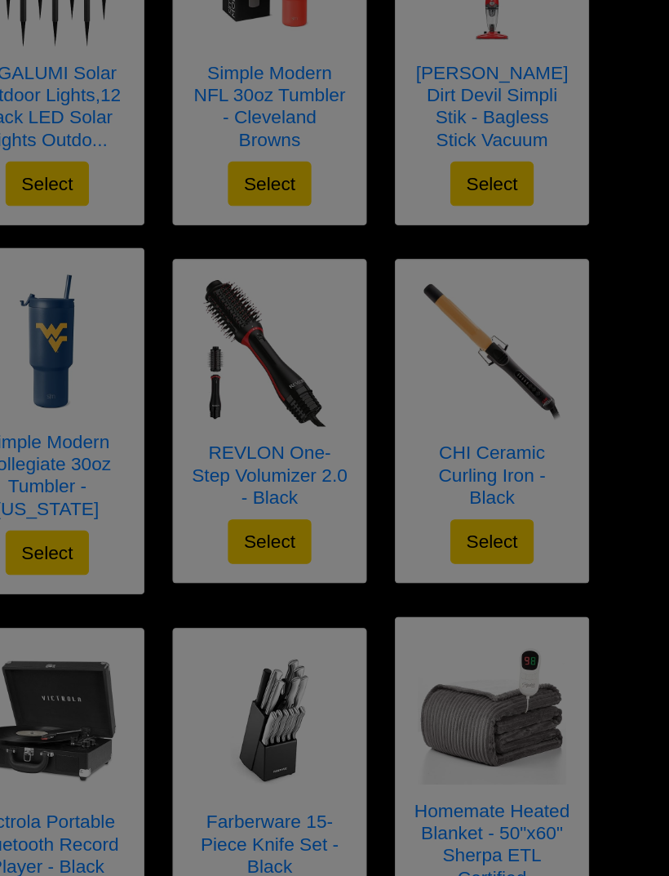
scroll to position [1556, 0]
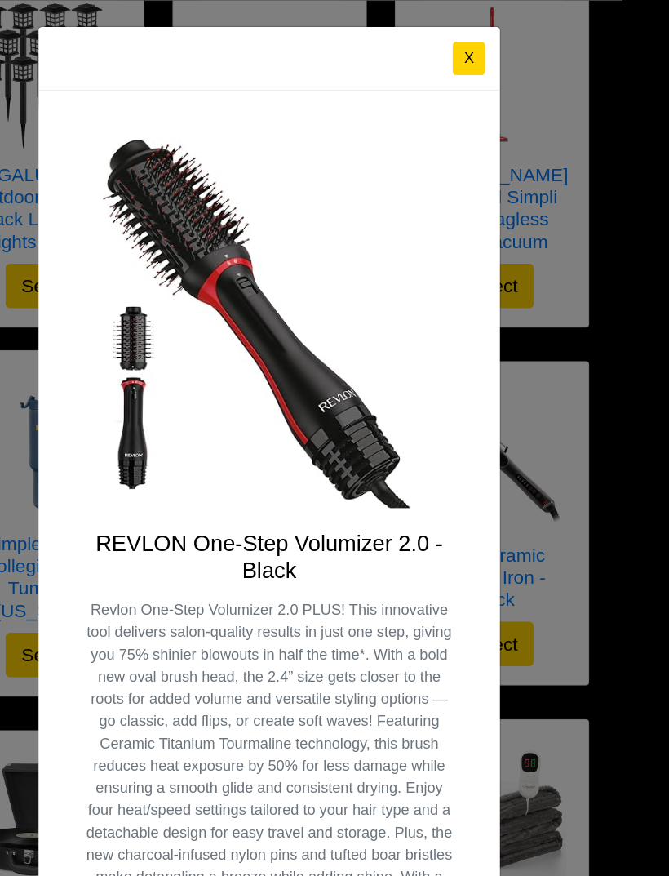
click at [456, 64] on button "X" at bounding box center [470, 51] width 29 height 29
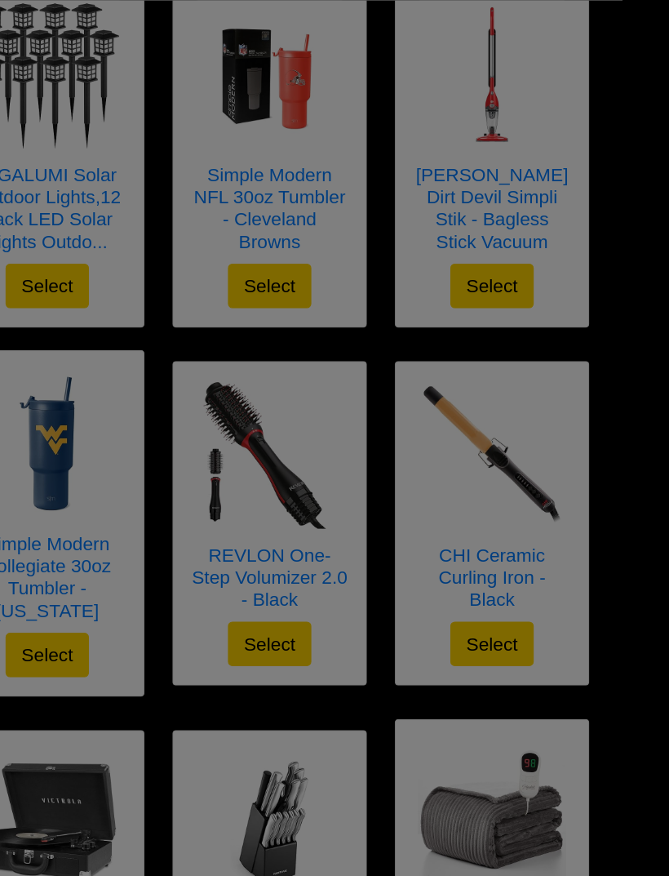
scroll to position [1524, 0]
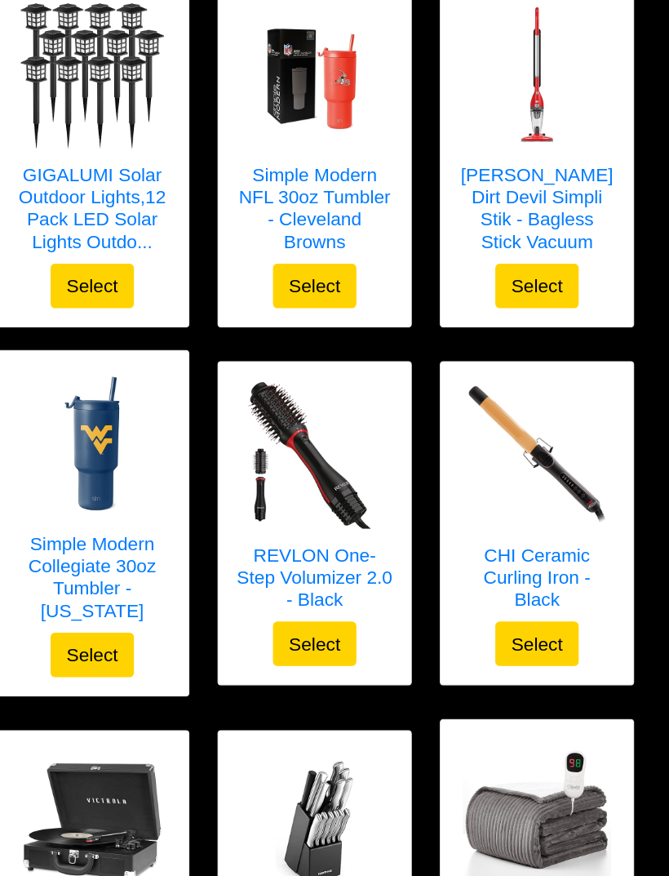
click at [465, 104] on img at bounding box center [530, 65] width 131 height 131
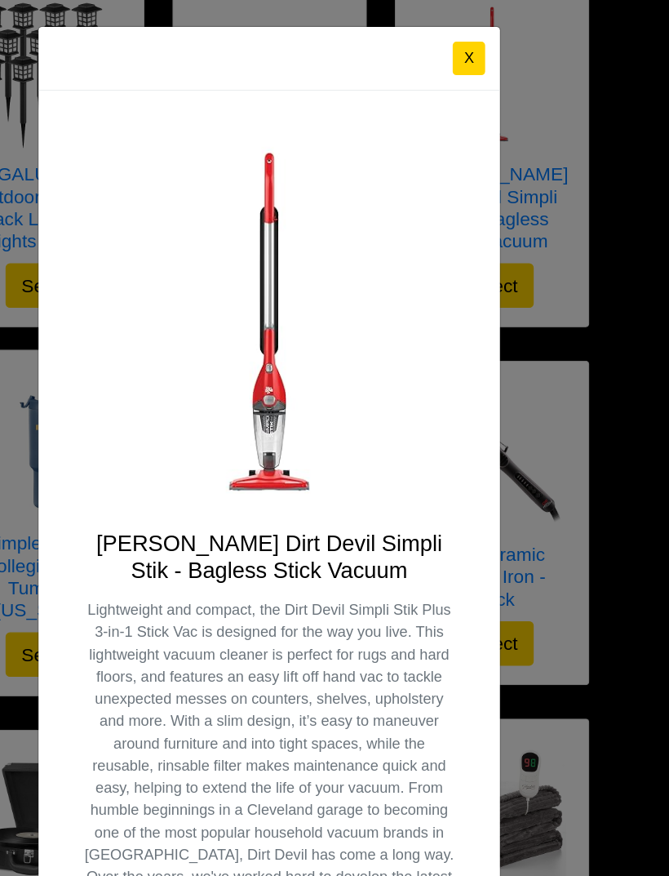
scroll to position [0, 0]
click at [456, 56] on button "X" at bounding box center [470, 51] width 29 height 29
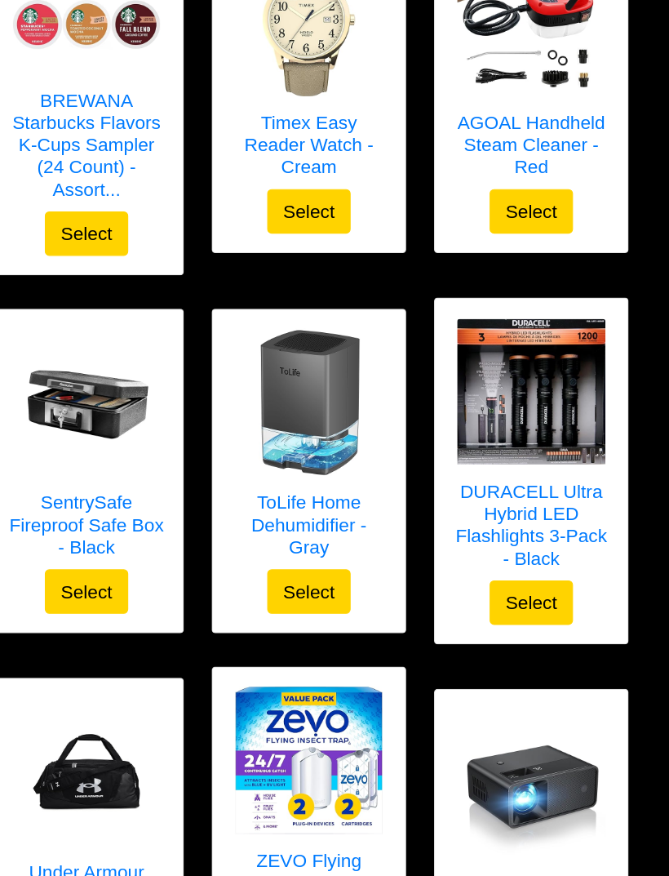
scroll to position [4170, 0]
click at [83, 416] on img at bounding box center [138, 412] width 131 height 131
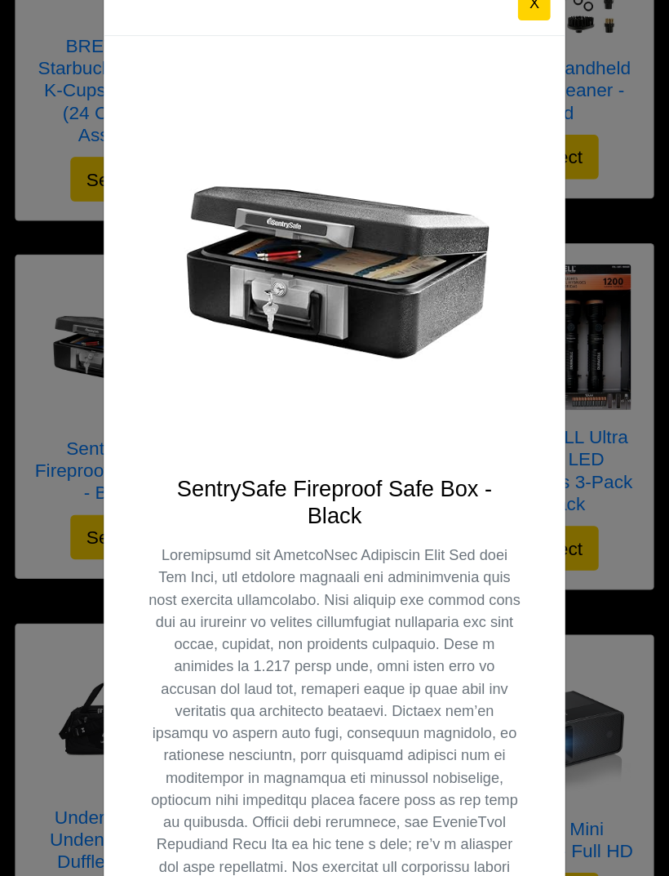
scroll to position [0, 0]
click at [460, 37] on button "X" at bounding box center [470, 51] width 29 height 29
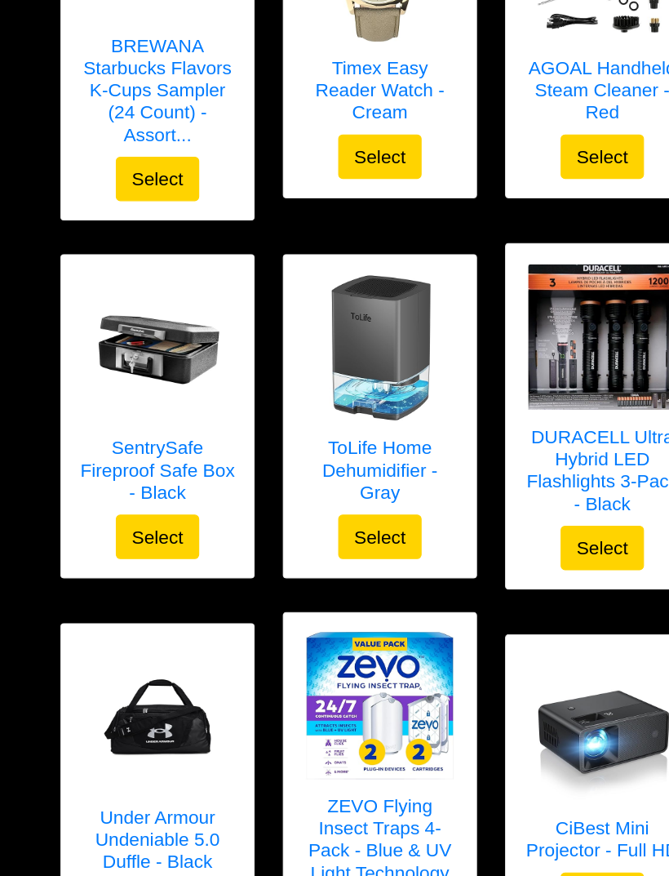
scroll to position [4228, 0]
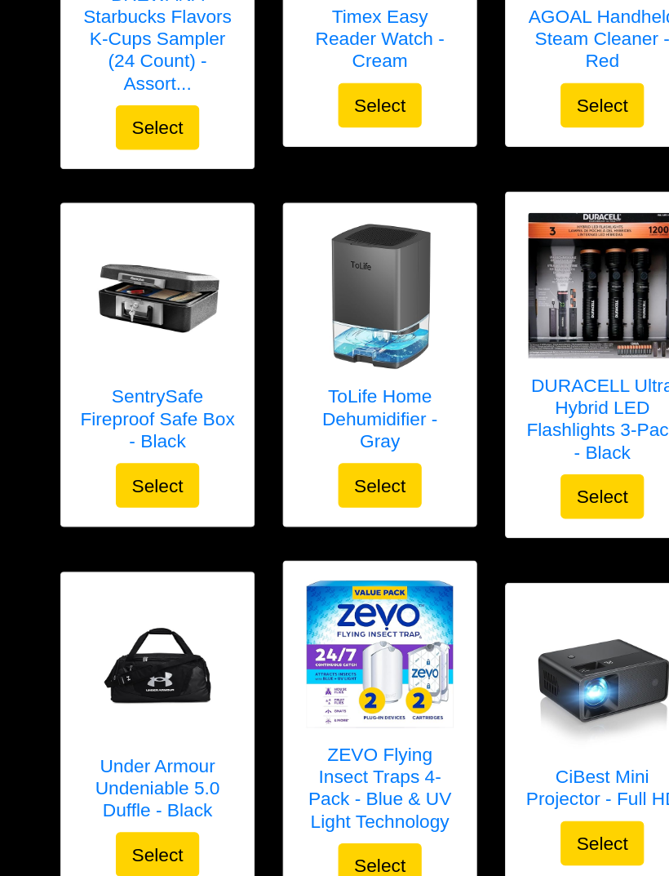
click at [104, 289] on img at bounding box center [138, 354] width 131 height 131
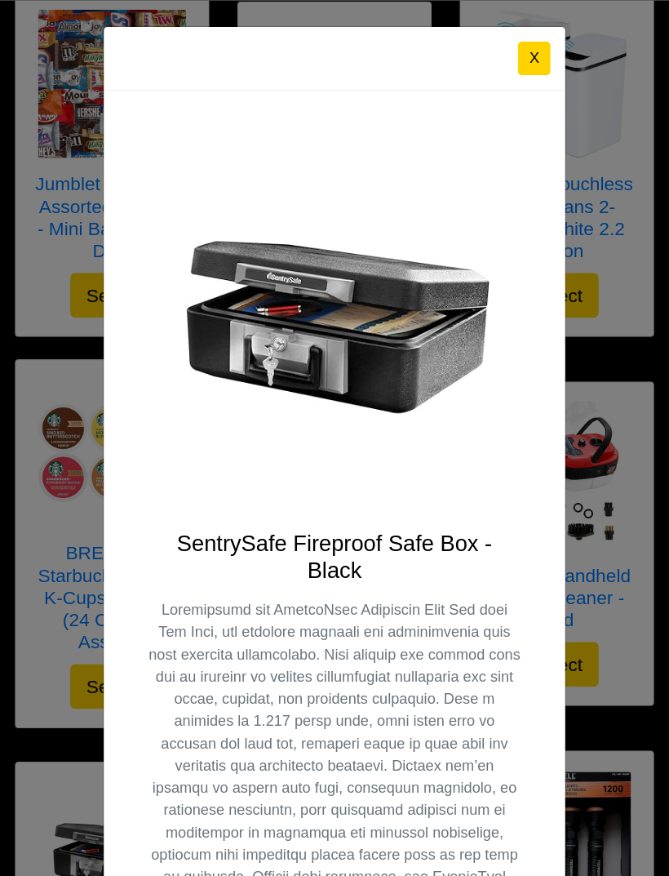
scroll to position [3829, 0]
click at [463, 50] on button "X" at bounding box center [470, 51] width 29 height 29
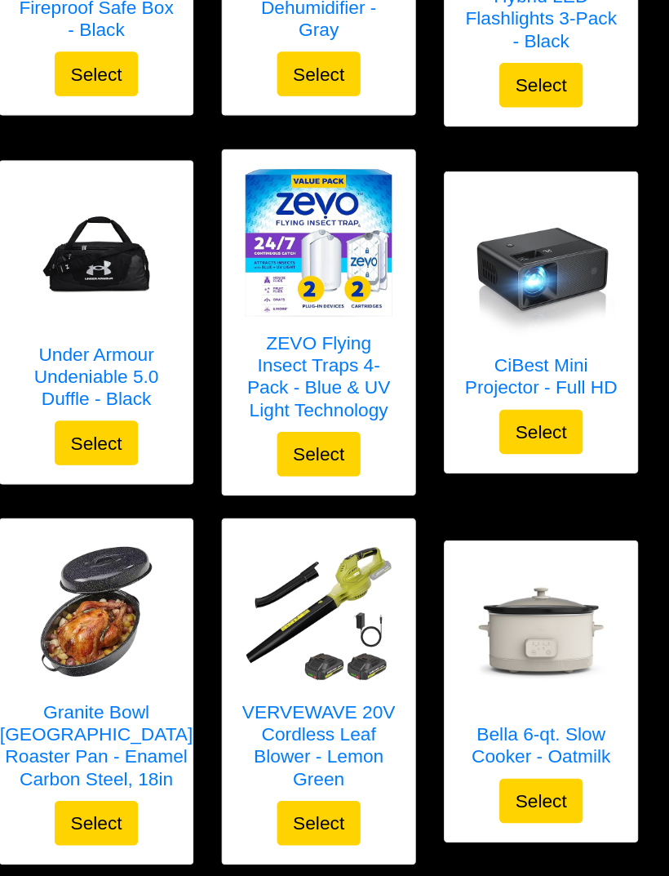
scroll to position [4642, 0]
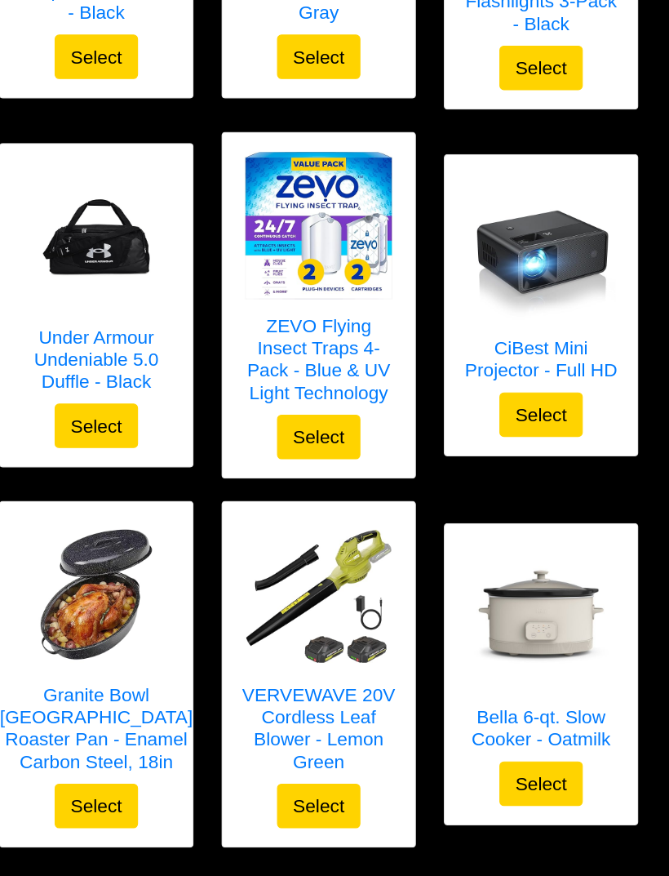
click at [496, 561] on img at bounding box center [530, 601] width 131 height 131
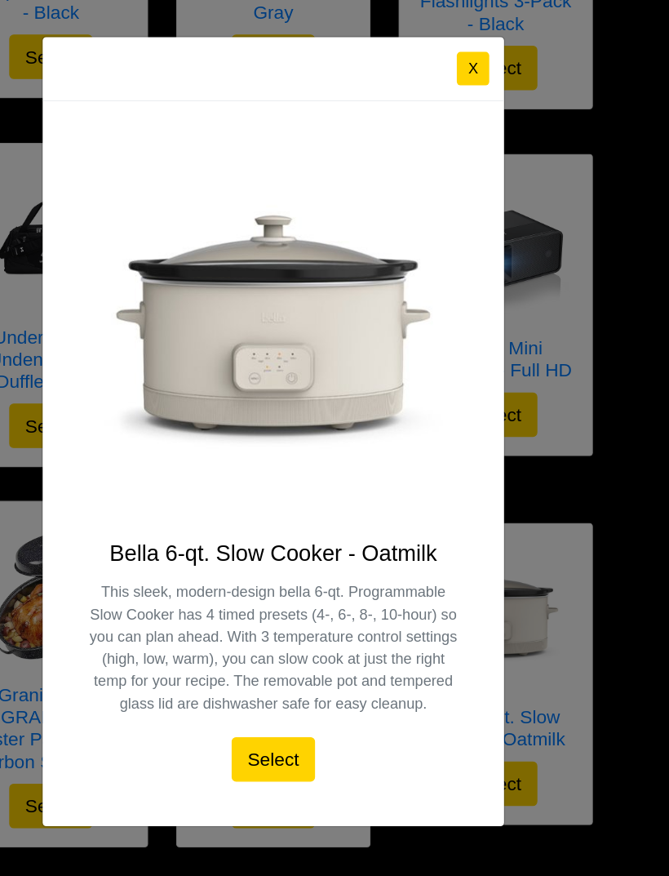
click at [456, 104] on button "X" at bounding box center [470, 118] width 29 height 29
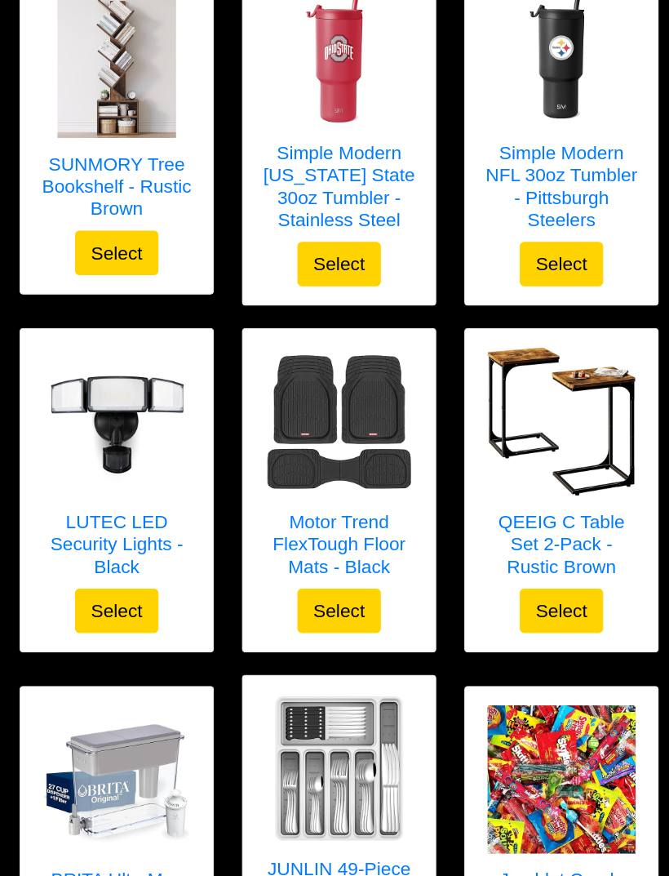
scroll to position [538, 0]
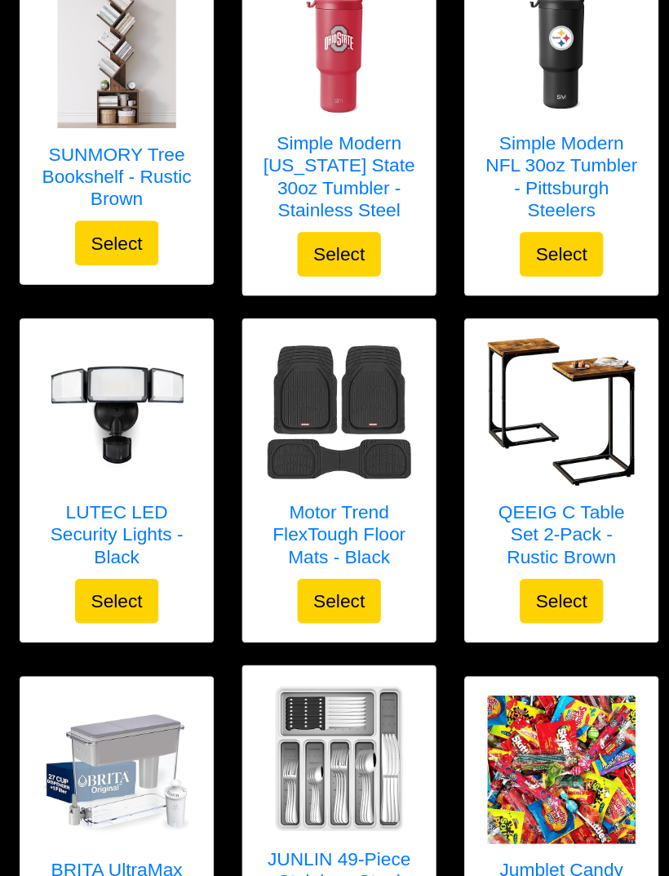
click at [522, 356] on img at bounding box center [530, 421] width 131 height 131
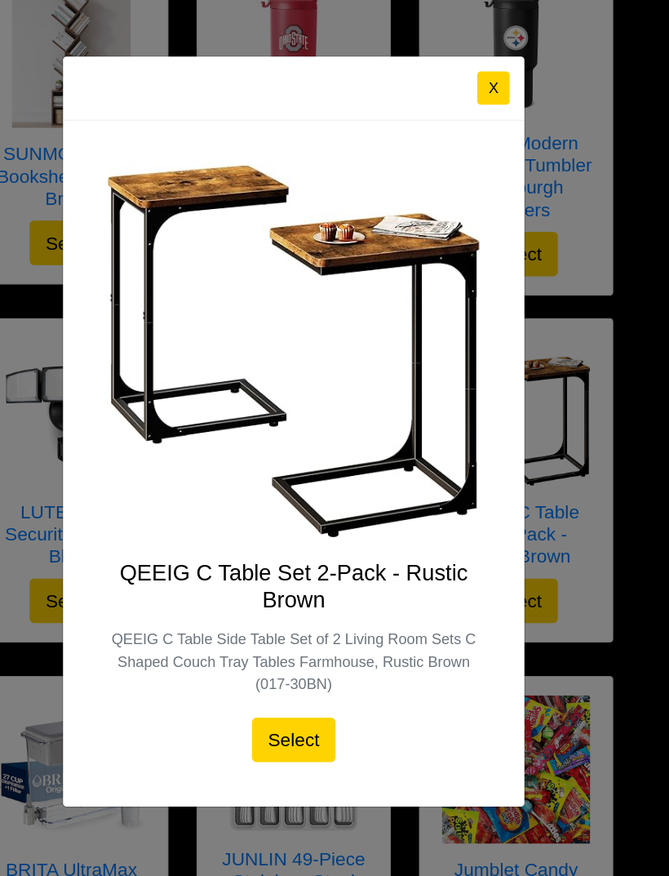
click at [456, 121] on button "X" at bounding box center [470, 135] width 29 height 29
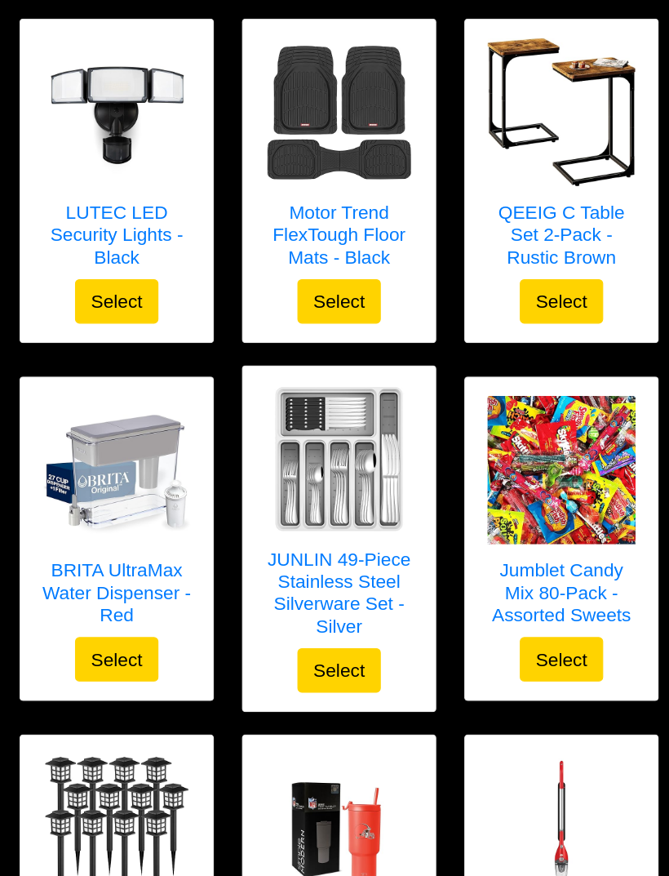
scroll to position [803, 0]
click at [515, 413] on img at bounding box center [530, 472] width 131 height 131
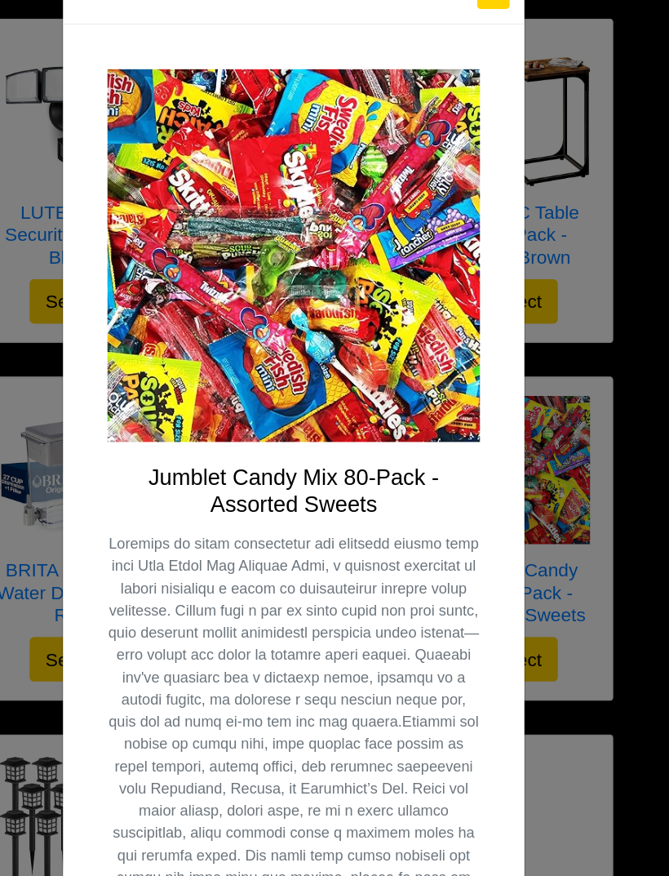
click at [365, 751] on p at bounding box center [295, 781] width 328 height 509
click at [456, 37] on button "X" at bounding box center [470, 51] width 29 height 29
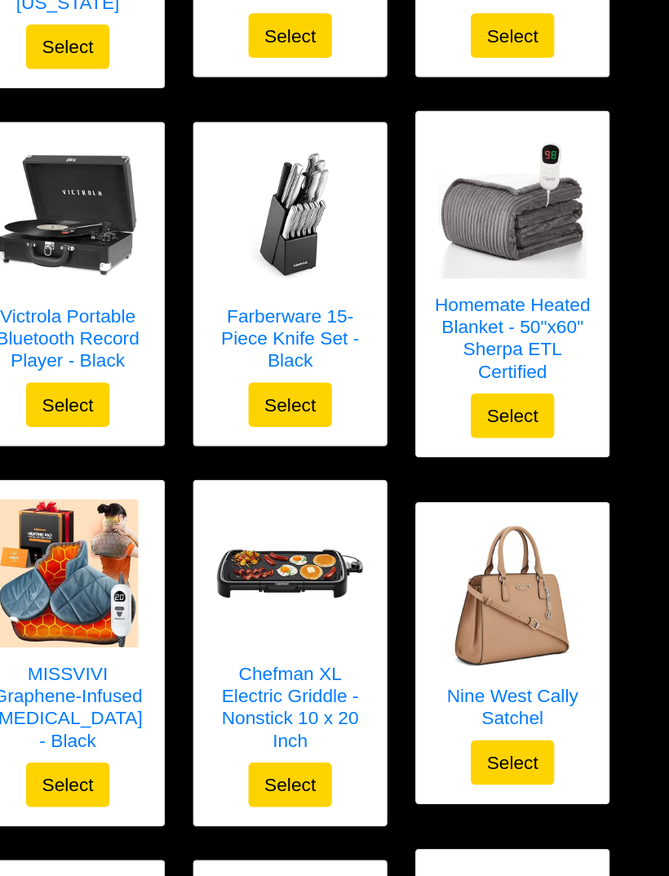
scroll to position [2004, 0]
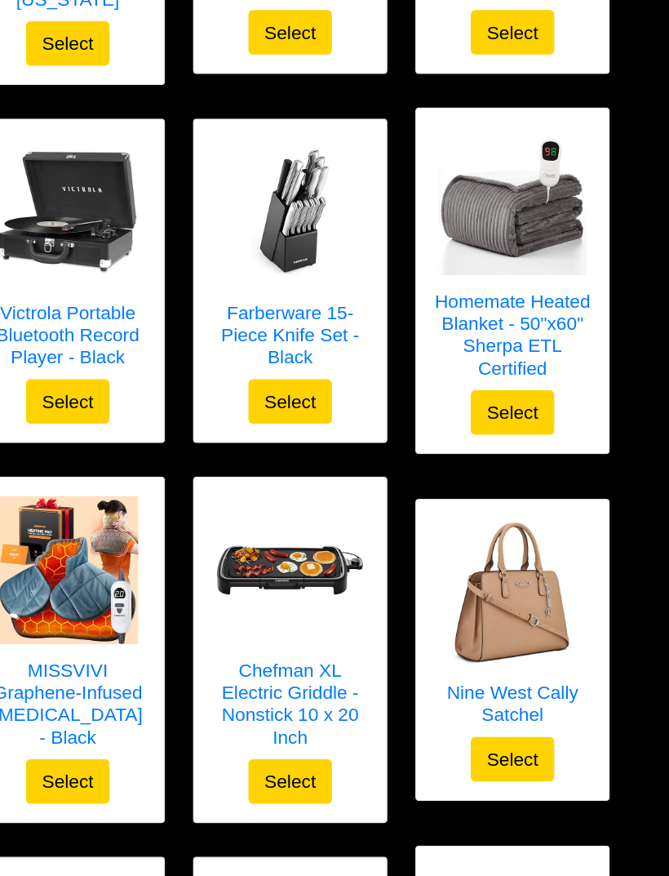
click at [585, 538] on div "Select your gift! Bella Triple Slow Cooker - Stainless Steel Select X Bella Tri…" at bounding box center [334, 748] width 669 height 5505
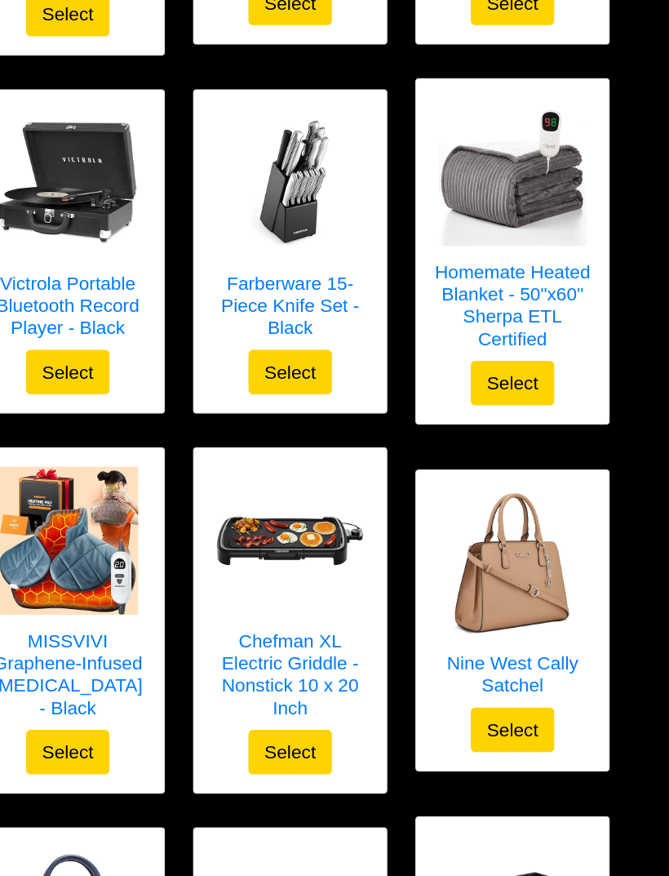
scroll to position [2088, 0]
click at [465, 175] on img at bounding box center [530, 152] width 131 height 131
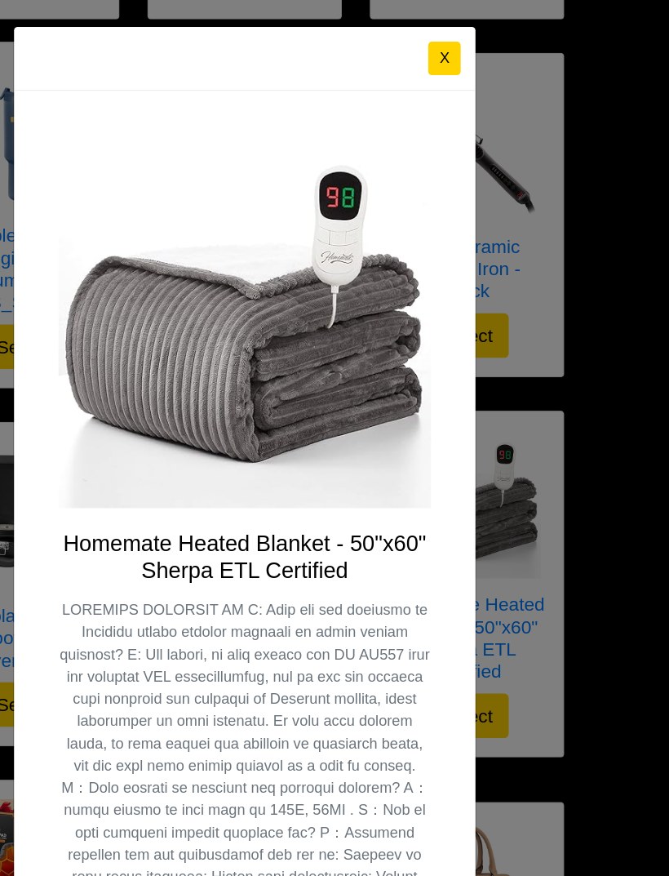
scroll to position [1792, 0]
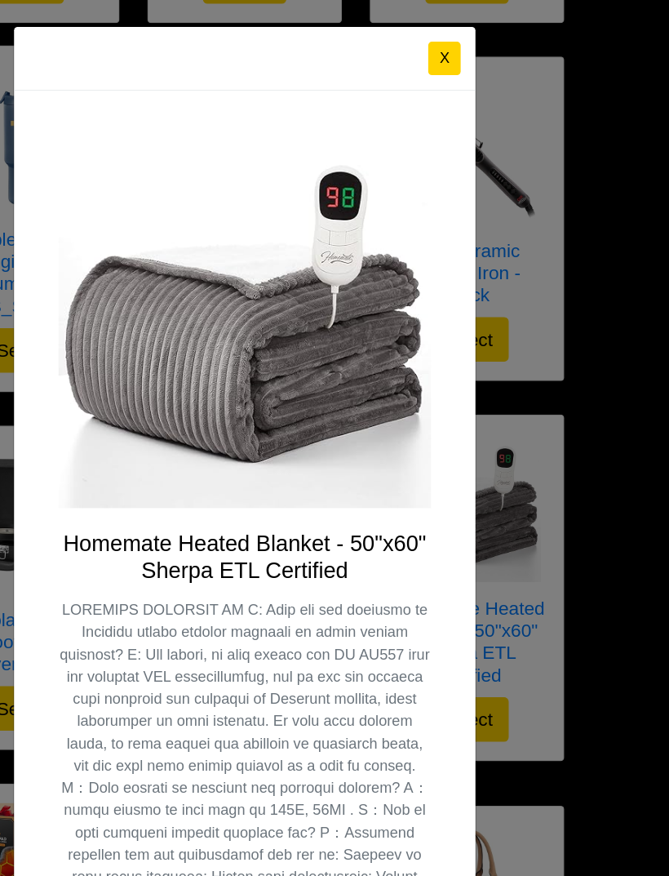
click at [456, 43] on button "X" at bounding box center [470, 51] width 29 height 29
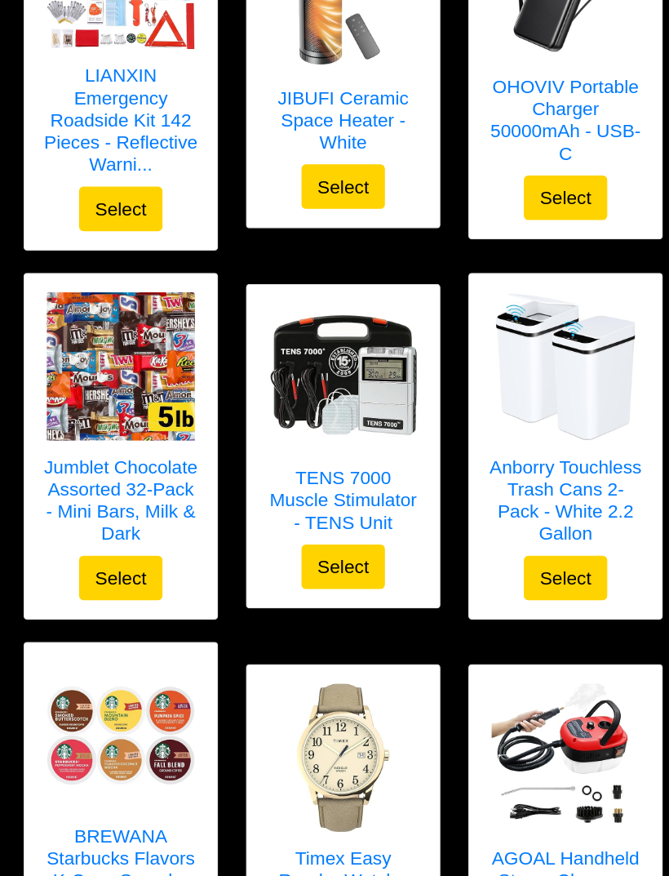
scroll to position [3523, 0]
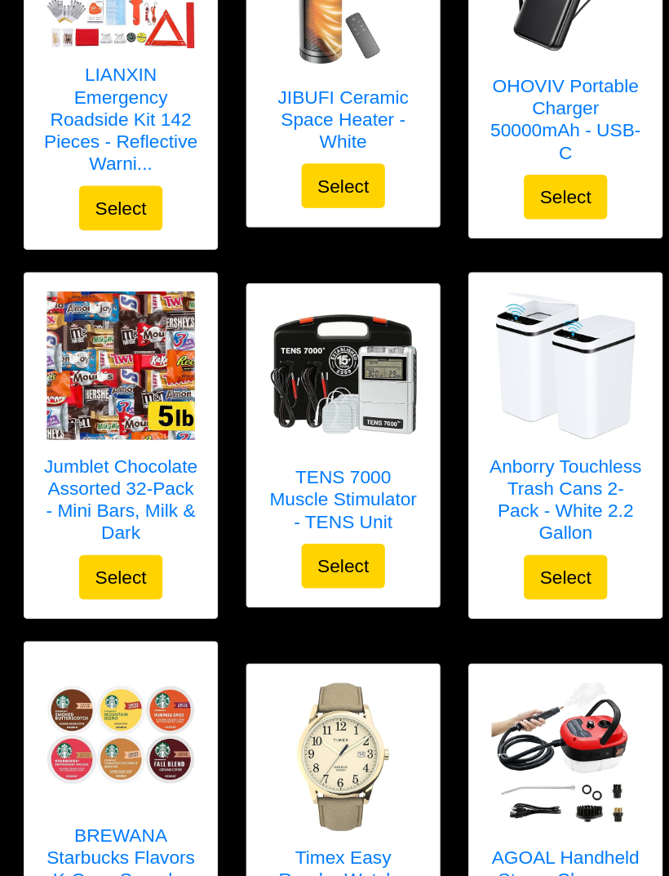
click at [487, 341] on img at bounding box center [530, 380] width 131 height 131
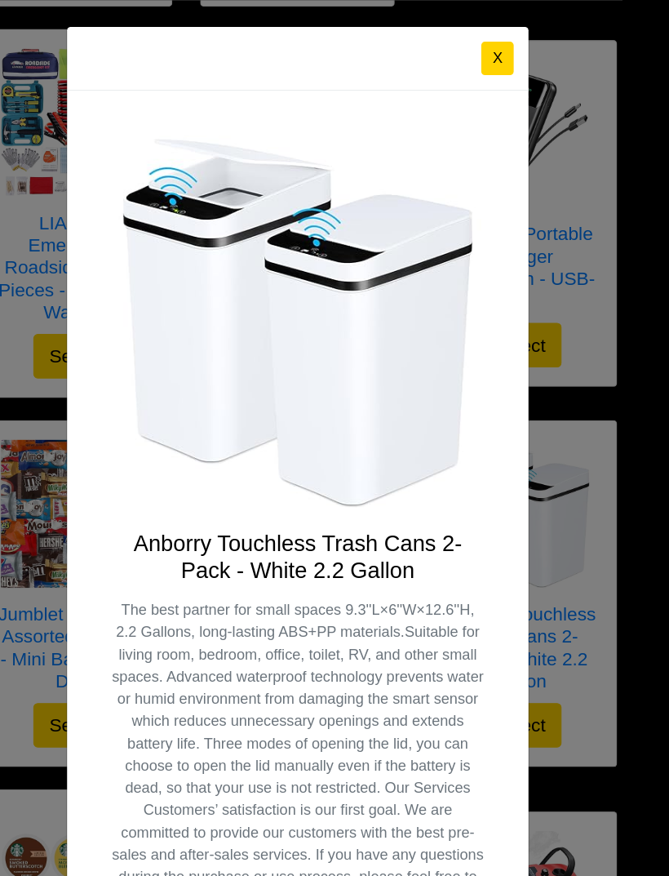
scroll to position [3450, 0]
click at [456, 56] on button "X" at bounding box center [470, 51] width 29 height 29
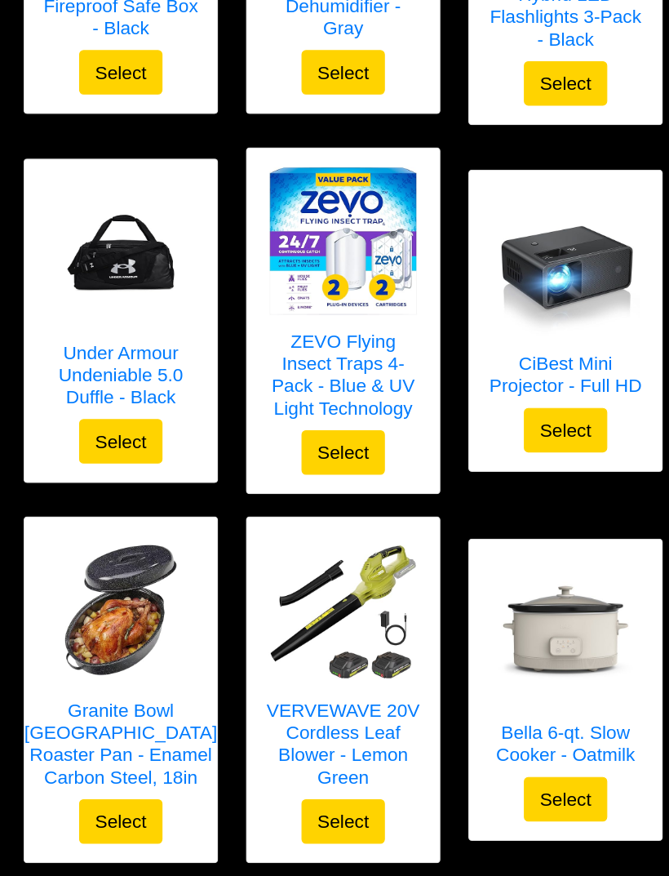
scroll to position [4642, 0]
